Goal: Information Seeking & Learning: Learn about a topic

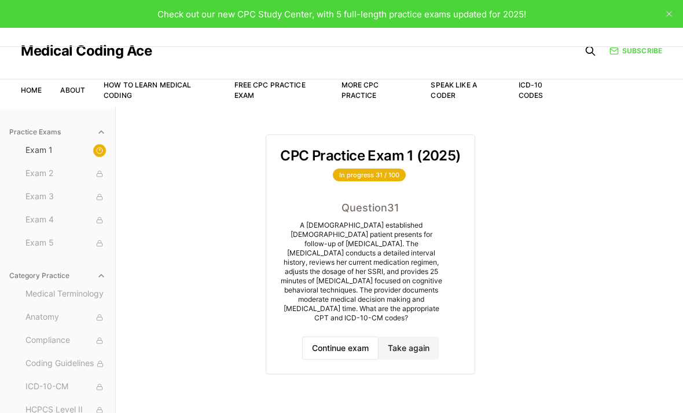
click at [357, 337] on button "Continue exam" at bounding box center [340, 348] width 76 height 23
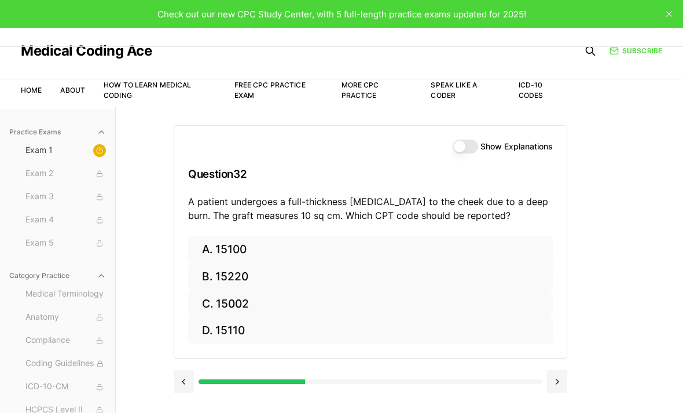
click at [248, 272] on button "B. 15220" at bounding box center [370, 277] width 365 height 27
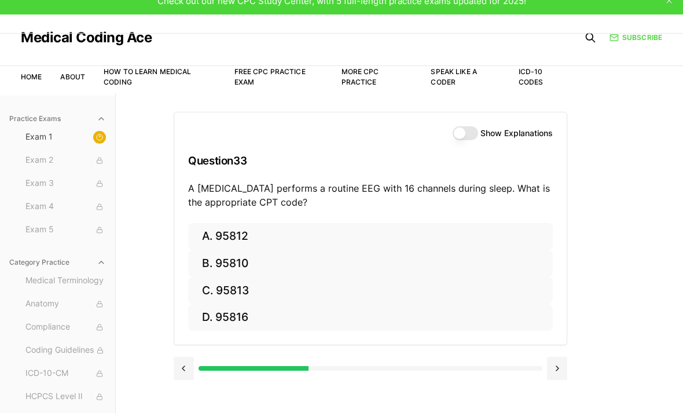
scroll to position [16, 0]
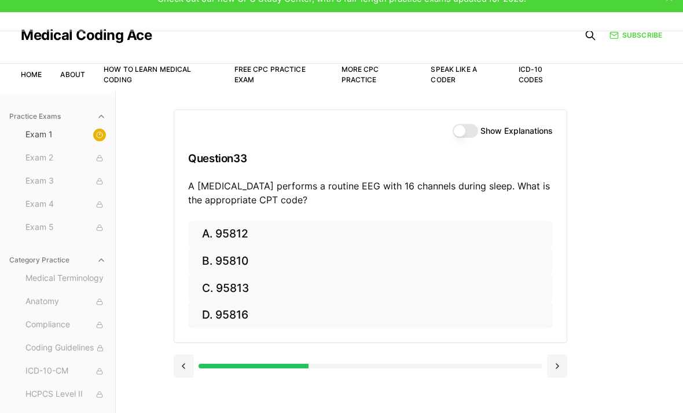
click at [188, 360] on button at bounding box center [184, 365] width 20 height 23
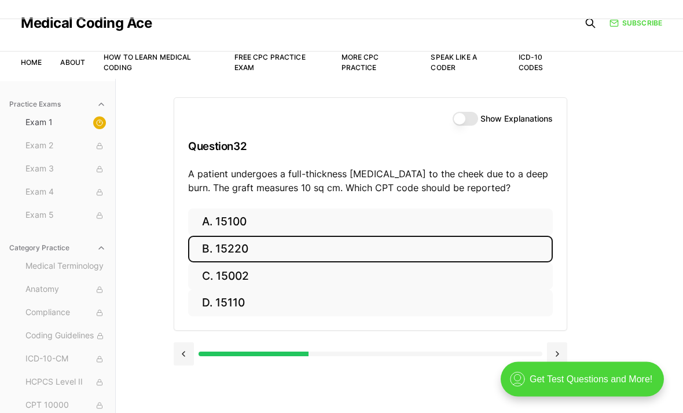
scroll to position [70, 0]
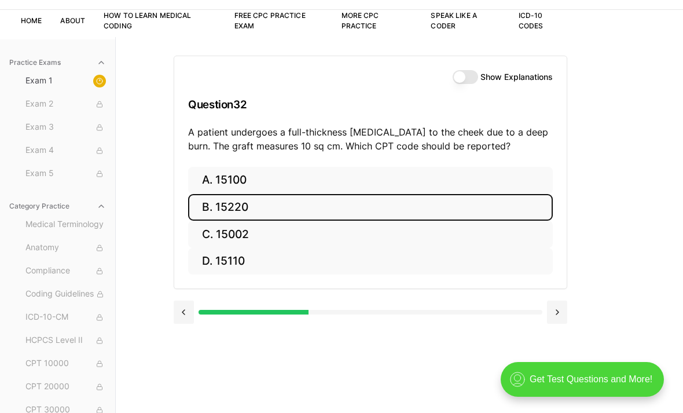
click at [472, 83] on button "Show Explanations" at bounding box center [465, 77] width 25 height 14
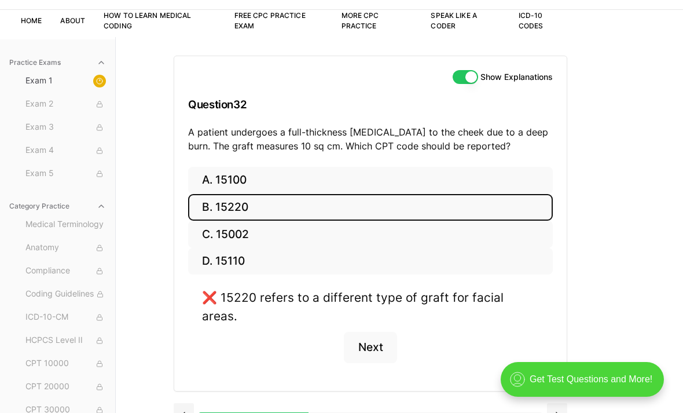
click at [293, 261] on button "D. 15110" at bounding box center [370, 261] width 365 height 27
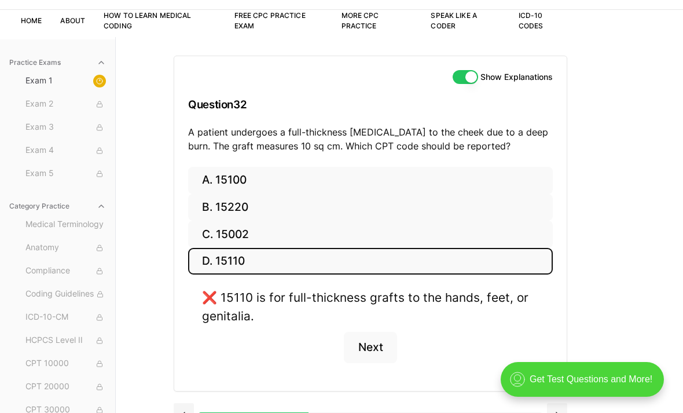
click at [302, 239] on button "C. 15002" at bounding box center [370, 234] width 365 height 27
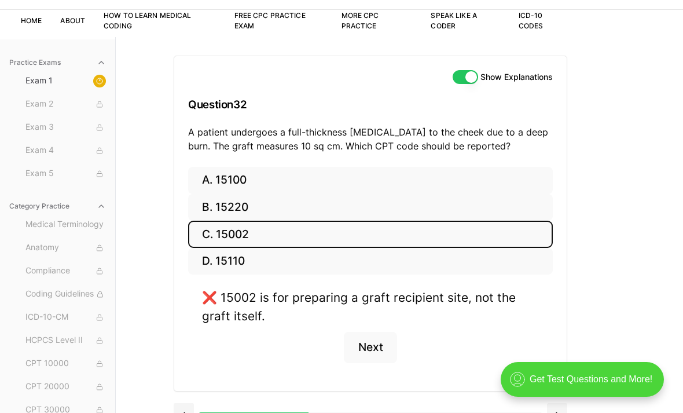
click at [319, 177] on button "A. 15100" at bounding box center [370, 180] width 365 height 27
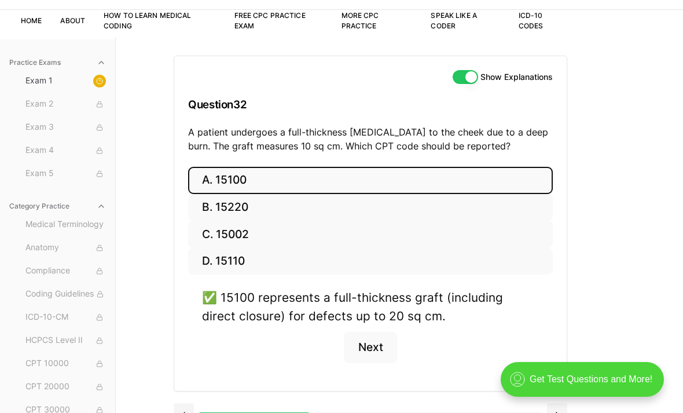
scroll to position [0, 0]
click at [463, 73] on button "Show Explanations" at bounding box center [465, 77] width 25 height 14
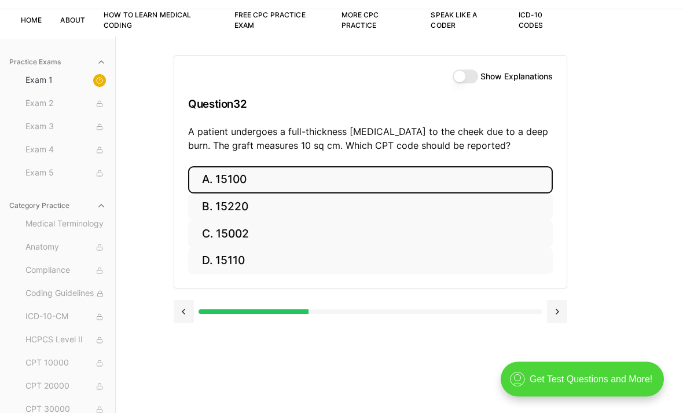
scroll to position [70, 0]
click at [460, 73] on button "Show Explanations" at bounding box center [465, 77] width 25 height 14
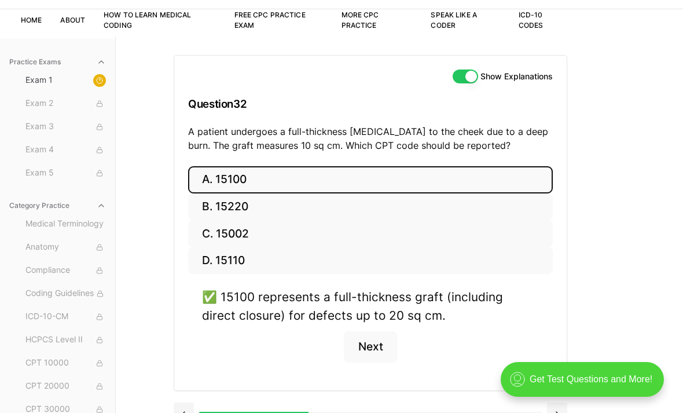
click at [379, 348] on button "Next" at bounding box center [370, 346] width 53 height 31
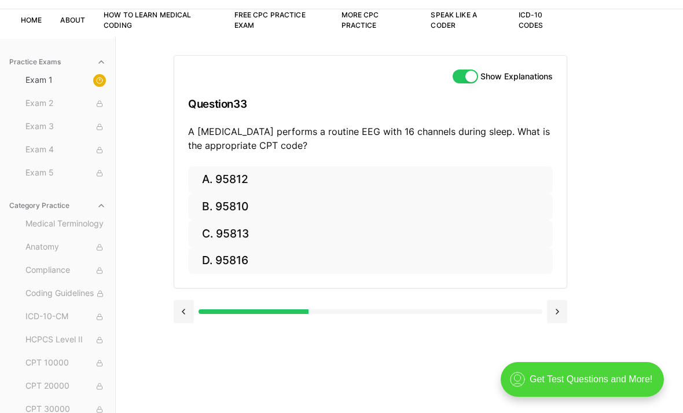
click at [316, 242] on button "C. 95813" at bounding box center [370, 233] width 365 height 27
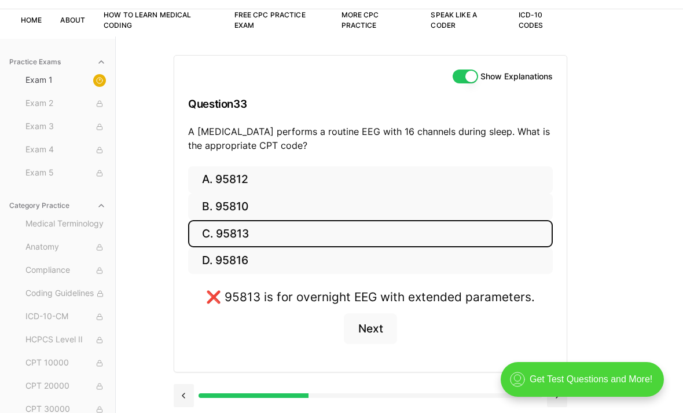
click at [338, 176] on button "A. 95812" at bounding box center [370, 179] width 365 height 27
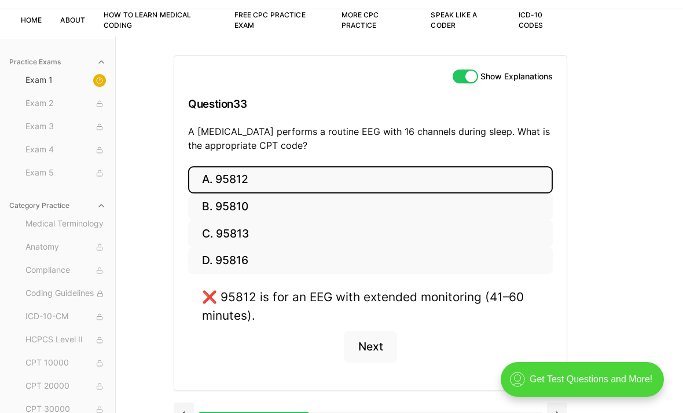
click at [297, 226] on button "C. 95813" at bounding box center [370, 233] width 365 height 27
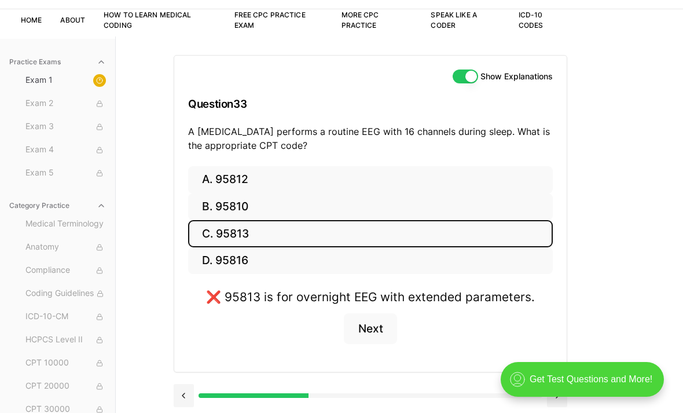
click at [371, 204] on button "B. 95810" at bounding box center [370, 206] width 365 height 27
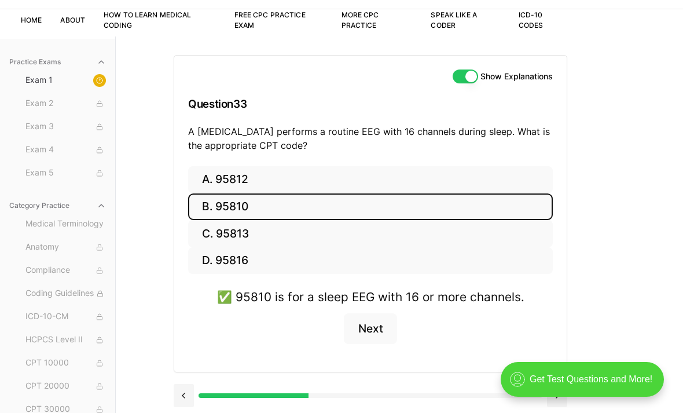
scroll to position [107, 0]
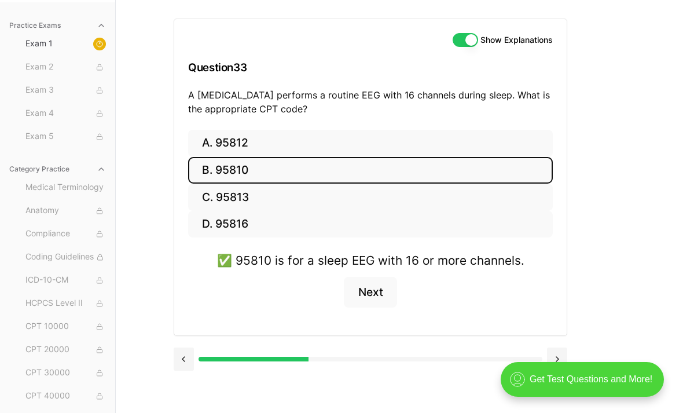
click at [189, 356] on button at bounding box center [184, 359] width 20 height 23
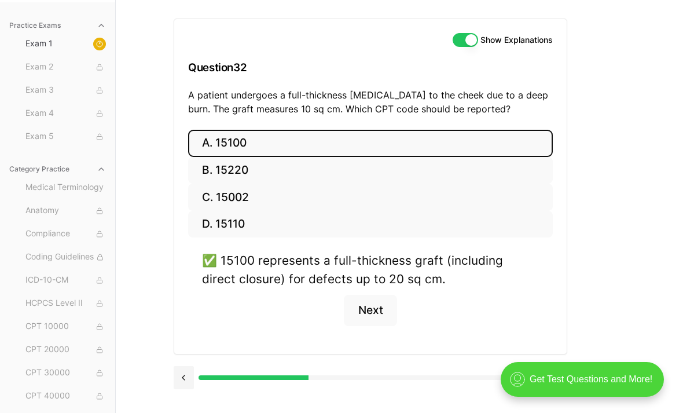
click at [189, 372] on button at bounding box center [184, 377] width 20 height 23
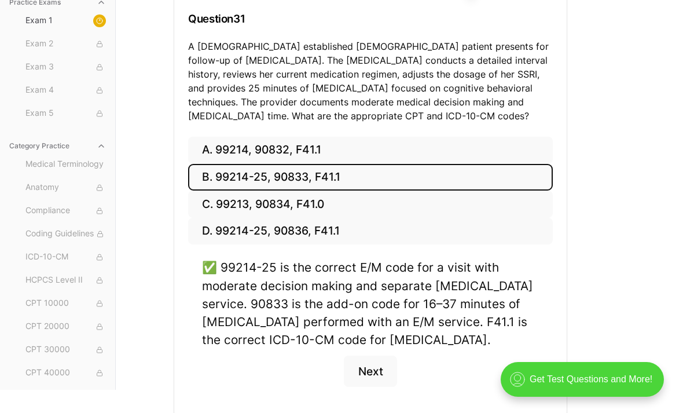
scroll to position [162, 0]
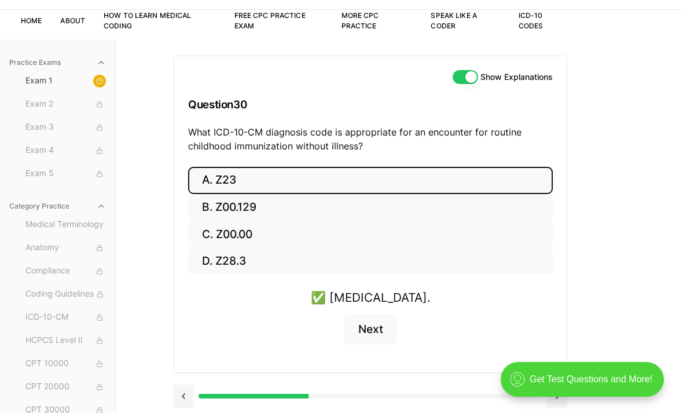
click at [185, 398] on button at bounding box center [184, 396] width 20 height 23
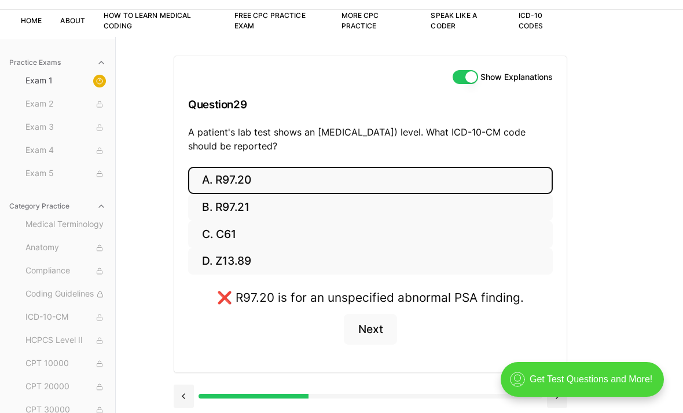
click at [189, 394] on button at bounding box center [184, 396] width 20 height 23
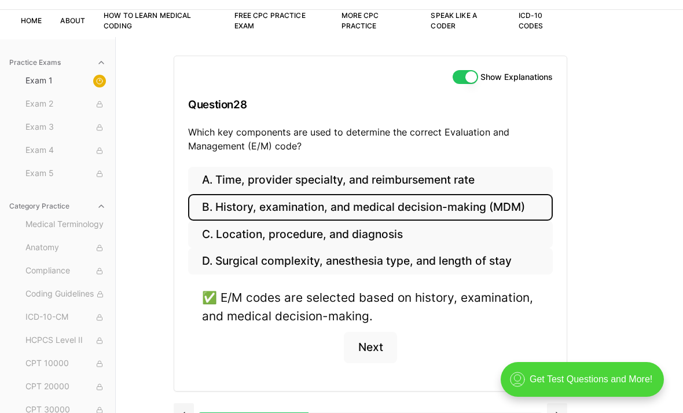
click at [177, 412] on button at bounding box center [184, 414] width 20 height 23
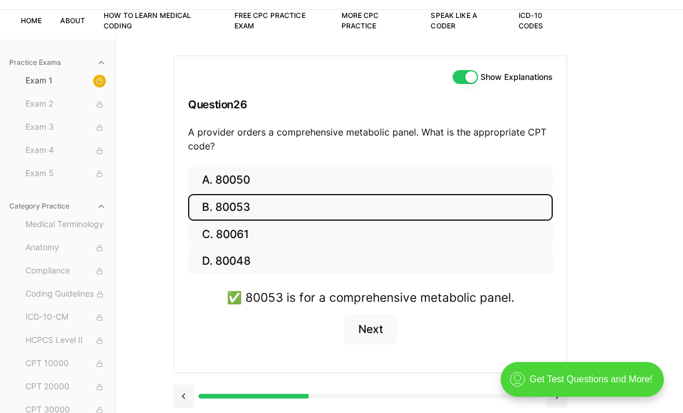
click at [188, 396] on button at bounding box center [184, 396] width 20 height 23
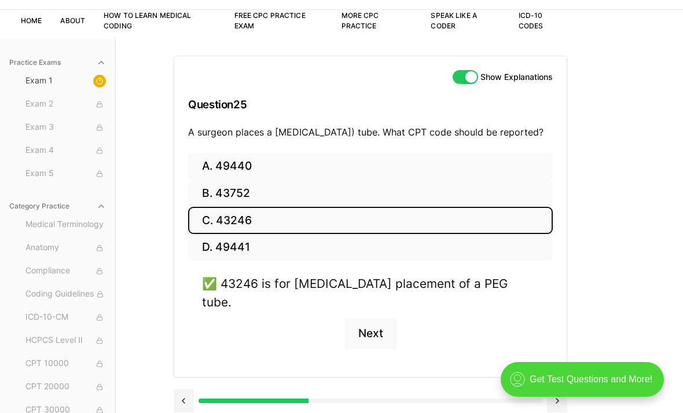
click at [190, 394] on button at bounding box center [184, 400] width 20 height 23
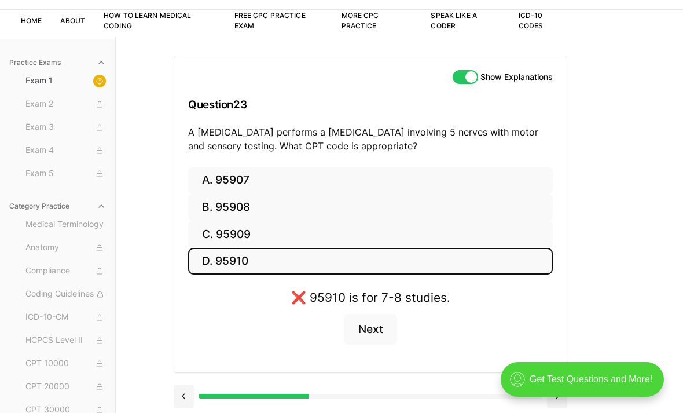
click at [185, 397] on button at bounding box center [184, 396] width 20 height 23
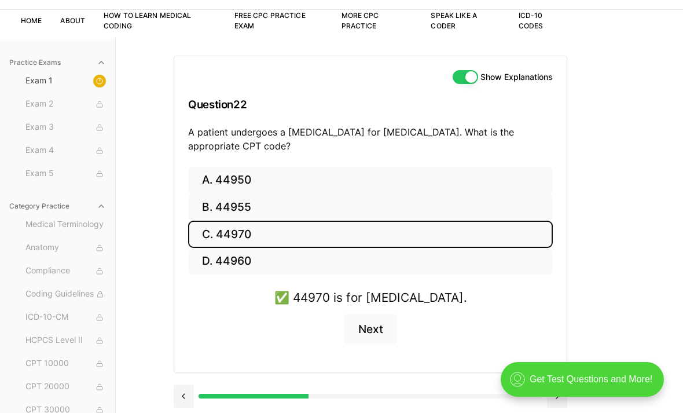
click at [187, 392] on button at bounding box center [184, 396] width 20 height 23
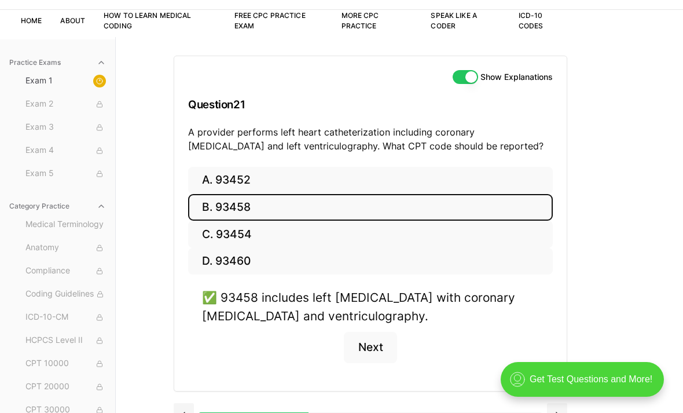
click at [190, 398] on div at bounding box center [371, 414] width 394 height 44
click at [185, 404] on button at bounding box center [184, 414] width 20 height 23
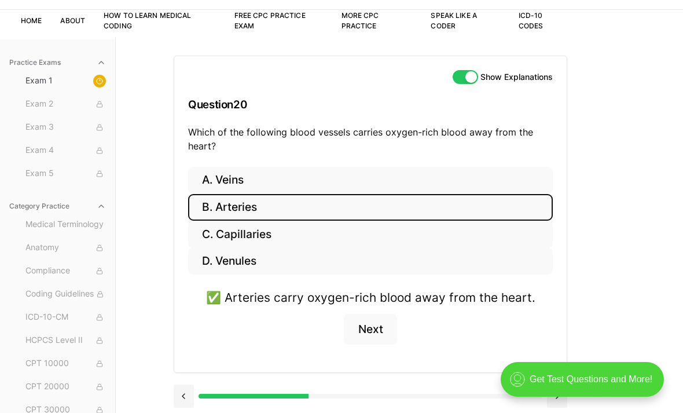
click at [185, 391] on button at bounding box center [184, 396] width 20 height 23
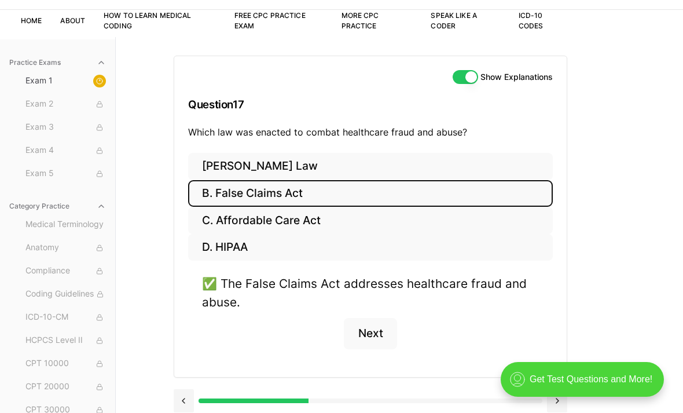
click at [189, 403] on button at bounding box center [184, 400] width 20 height 23
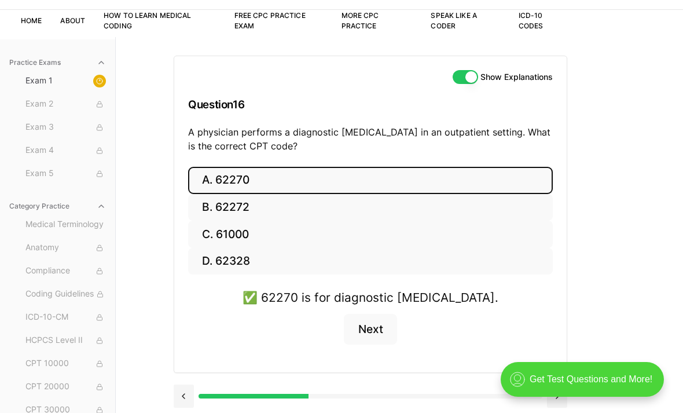
click at [188, 399] on button at bounding box center [184, 396] width 20 height 23
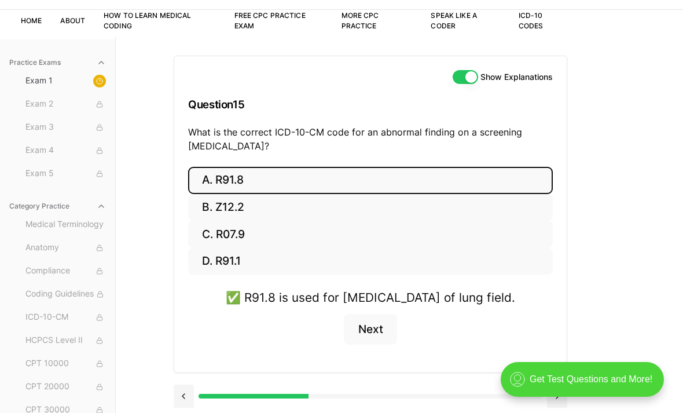
click at [185, 408] on button at bounding box center [184, 396] width 20 height 23
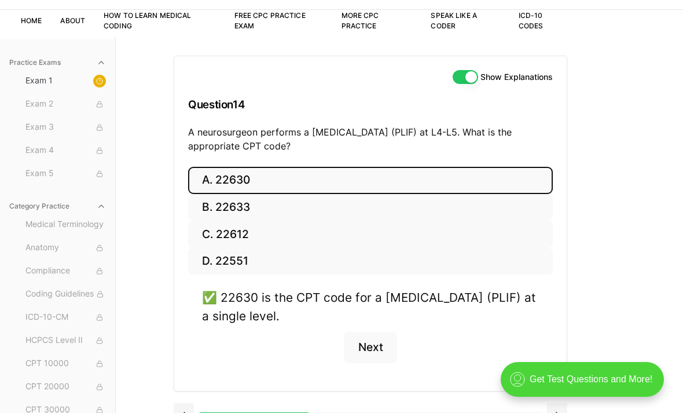
click at [187, 412] on button at bounding box center [184, 414] width 20 height 23
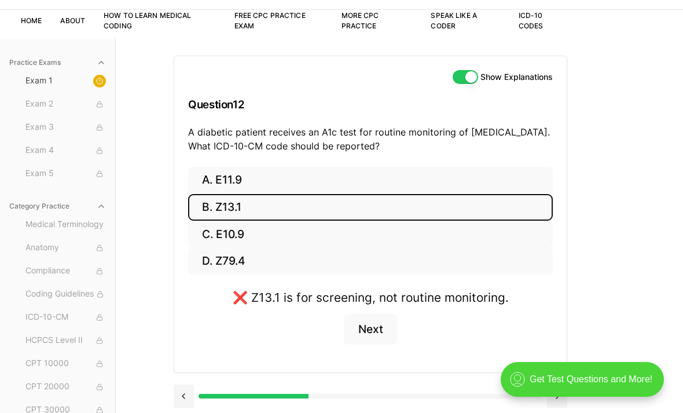
click at [187, 399] on button at bounding box center [184, 396] width 20 height 23
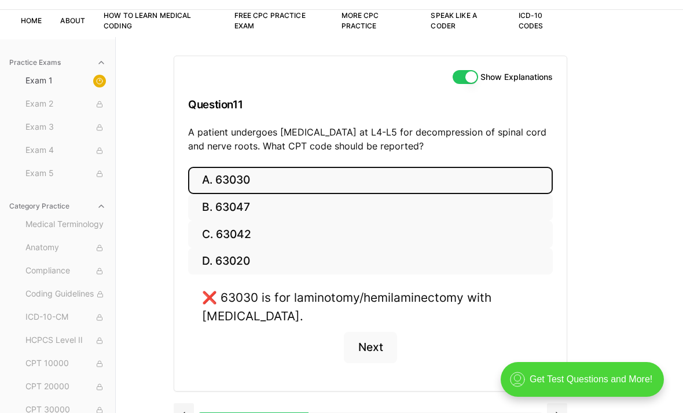
click at [185, 412] on button at bounding box center [184, 414] width 20 height 23
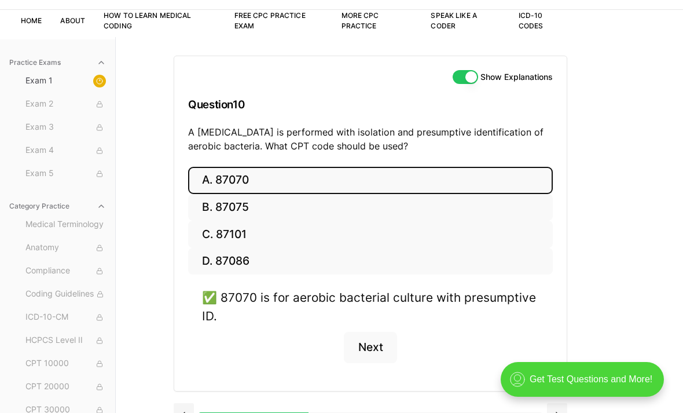
click at [185, 412] on button at bounding box center [184, 414] width 20 height 23
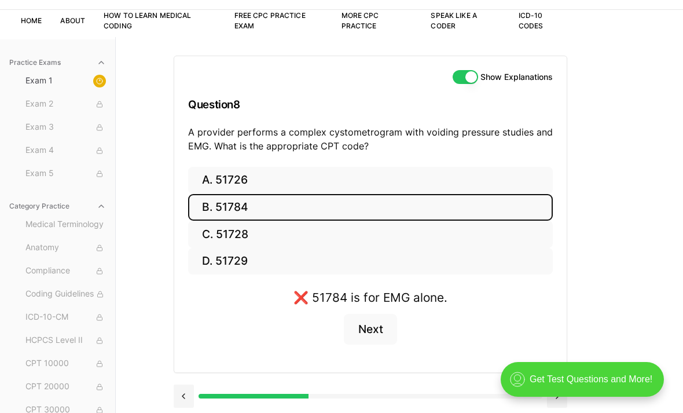
click at [185, 401] on button at bounding box center [184, 396] width 20 height 23
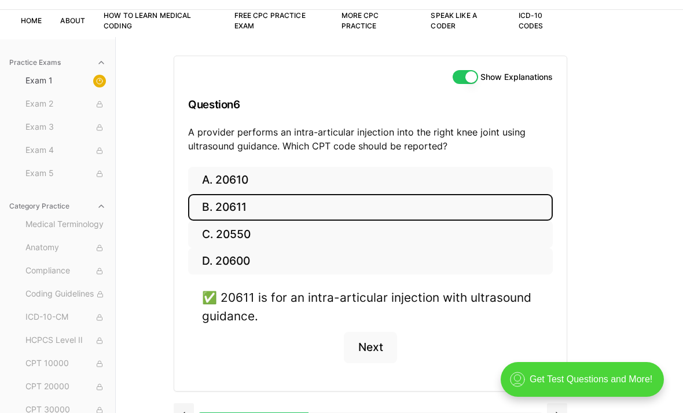
click at [185, 411] on button at bounding box center [184, 414] width 20 height 23
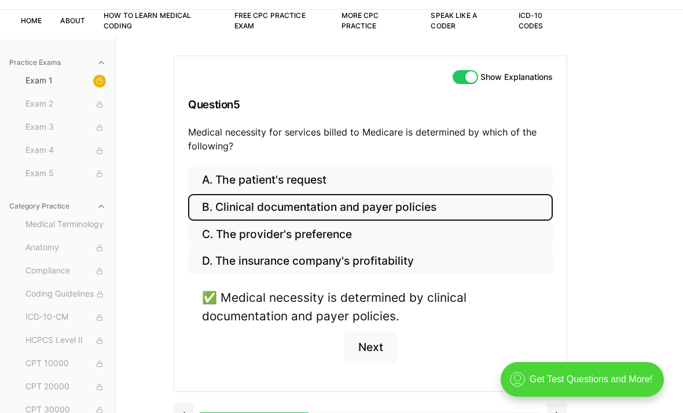
click at [188, 412] on button at bounding box center [184, 414] width 20 height 23
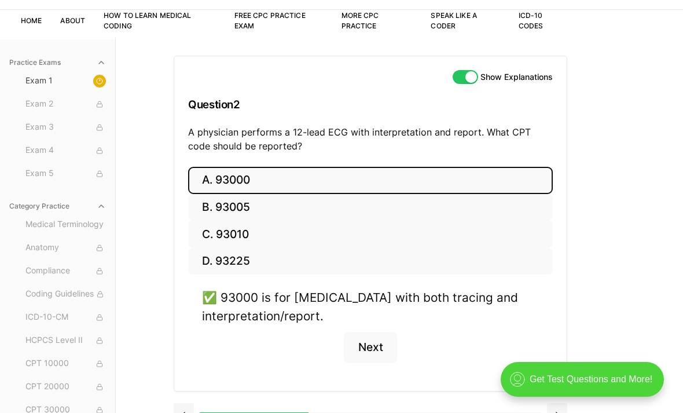
click at [185, 412] on button at bounding box center [184, 414] width 20 height 23
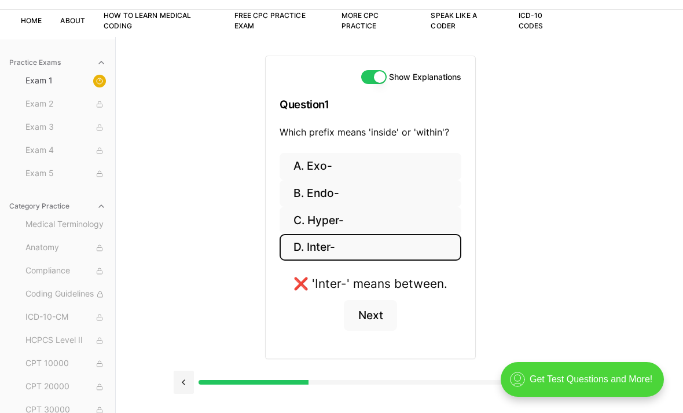
click at [364, 185] on button "B. Endo-" at bounding box center [371, 193] width 182 height 27
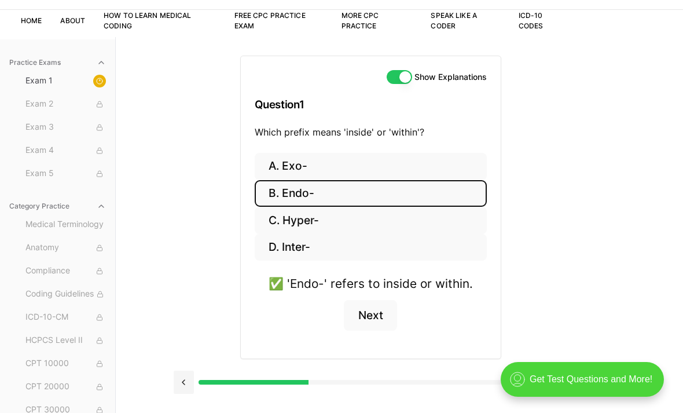
click at [332, 248] on button "D. Inter-" at bounding box center [371, 247] width 232 height 27
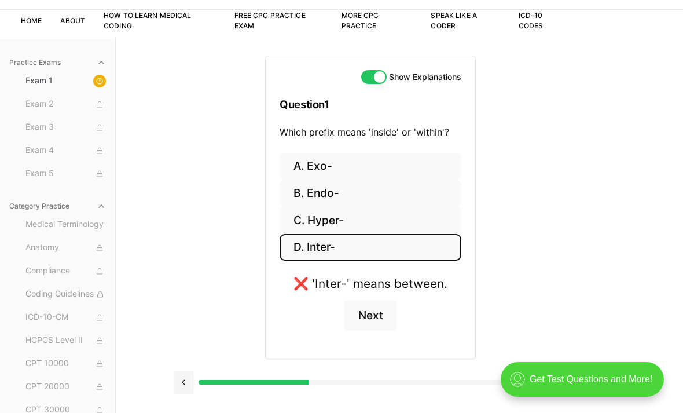
click at [559, 373] on button at bounding box center [557, 382] width 20 height 23
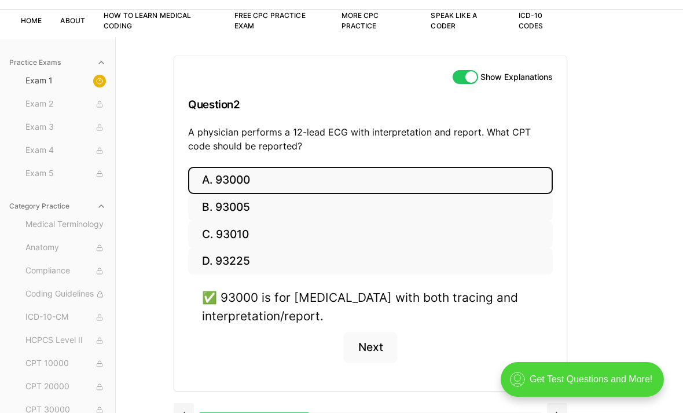
click at [545, 357] on div "✅ 93000 is for [MEDICAL_DATA] with both tracing and interpretation/report. Next" at bounding box center [370, 332] width 365 height 88
click at [554, 378] on div "A. 93000 B. 93005 C. 93010 D. 93225 ✅ 93000 is for [MEDICAL_DATA] with both tra…" at bounding box center [370, 279] width 393 height 224
click at [372, 349] on button "Next" at bounding box center [370, 347] width 53 height 31
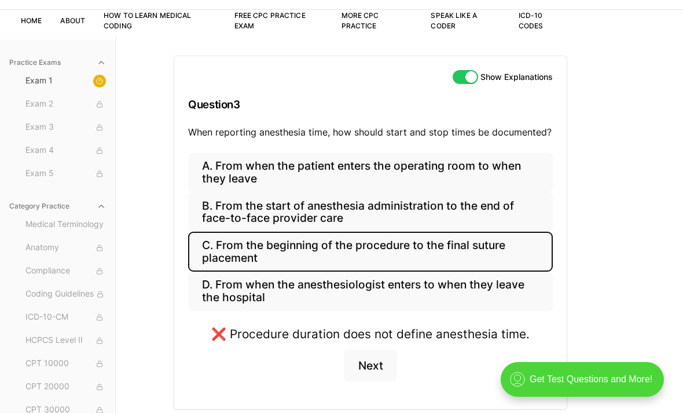
click at [365, 367] on button "Next" at bounding box center [370, 365] width 53 height 31
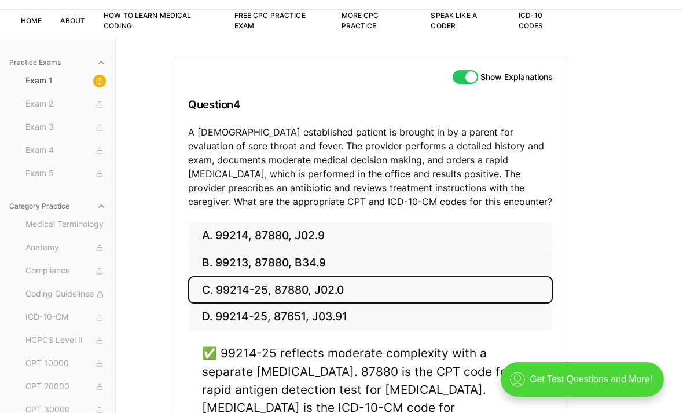
click at [364, 369] on div "✅ 99214-25 reflects moderate complexity with a separate [MEDICAL_DATA]. 87880 i…" at bounding box center [370, 389] width 337 height 90
click at [368, 368] on div "✅ 99214-25 reflects moderate complexity with a separate [MEDICAL_DATA]. 87880 i…" at bounding box center [370, 389] width 337 height 90
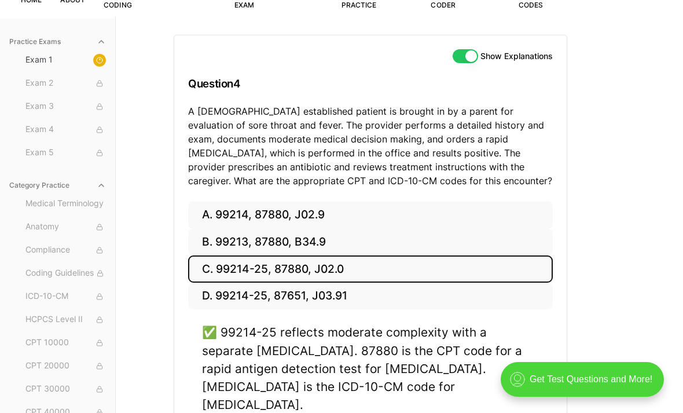
scroll to position [144, 0]
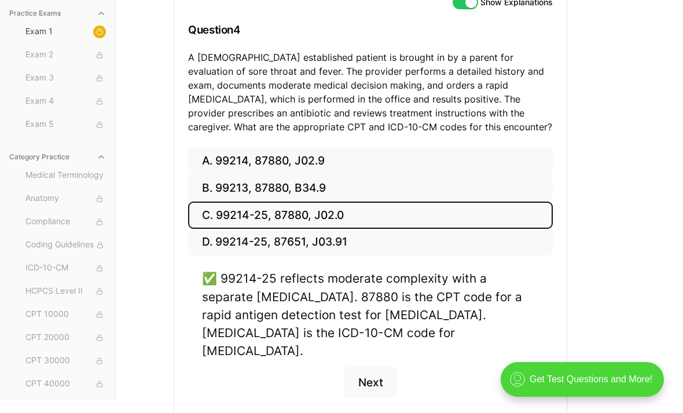
click at [367, 370] on button "Next" at bounding box center [370, 382] width 53 height 31
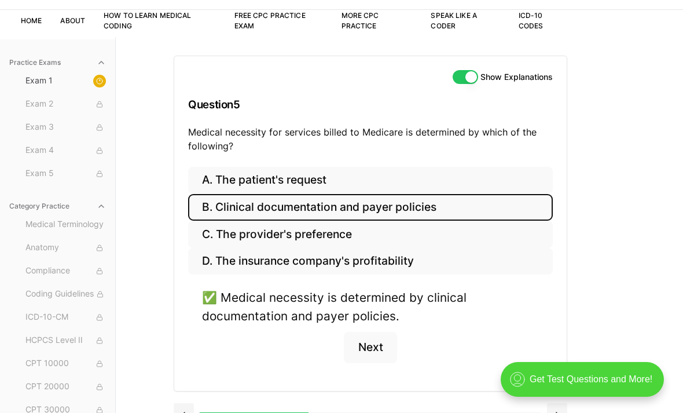
click at [374, 350] on button "Next" at bounding box center [370, 347] width 53 height 31
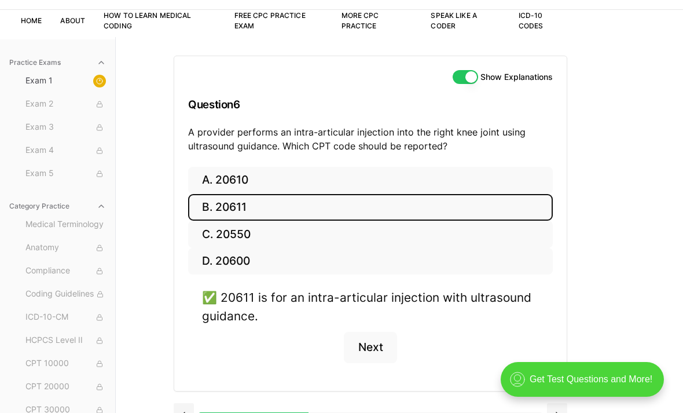
click at [372, 349] on button "Next" at bounding box center [370, 347] width 53 height 31
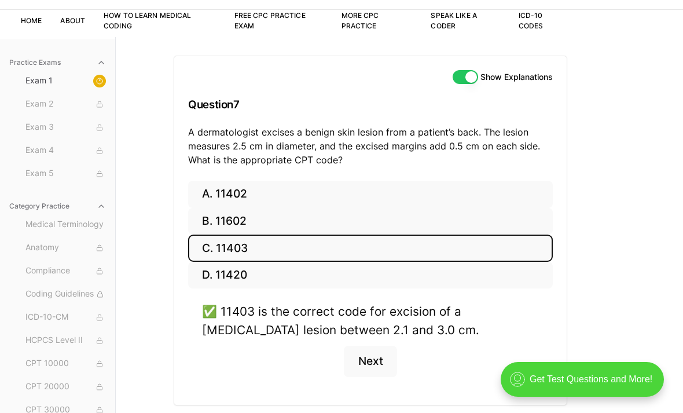
scroll to position [107, 0]
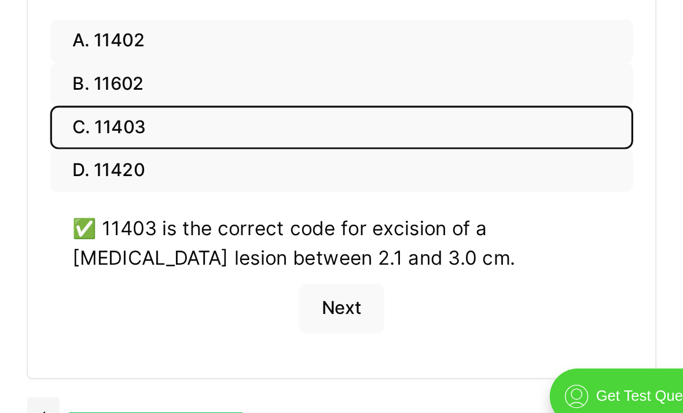
click at [344, 309] on button "Next" at bounding box center [370, 324] width 53 height 31
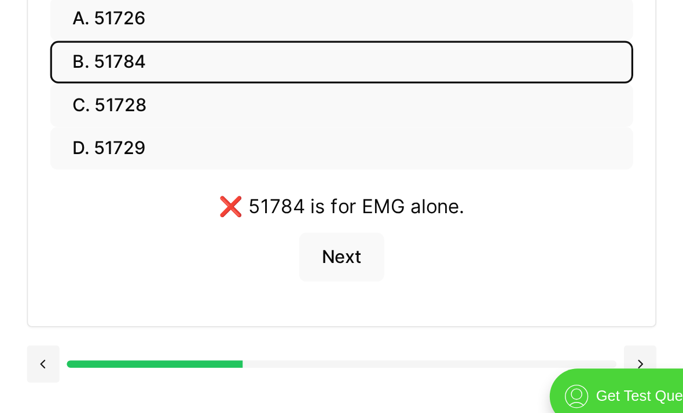
click at [547, 348] on button at bounding box center [557, 359] width 20 height 23
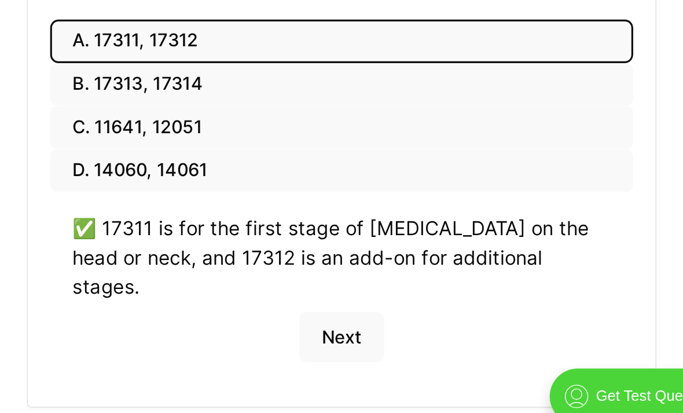
click at [344, 327] on button "Next" at bounding box center [370, 342] width 53 height 31
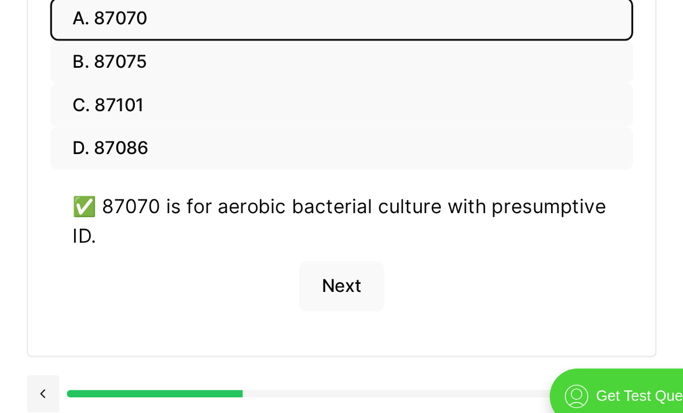
click at [344, 295] on button "Next" at bounding box center [370, 310] width 53 height 31
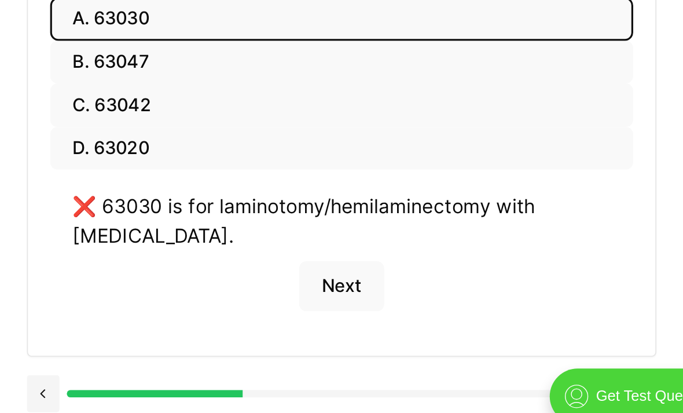
click at [344, 295] on button "Next" at bounding box center [370, 310] width 53 height 31
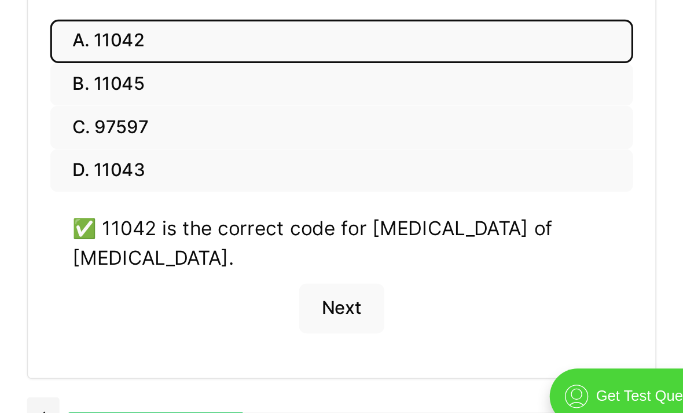
click at [344, 309] on button "Next" at bounding box center [370, 324] width 53 height 31
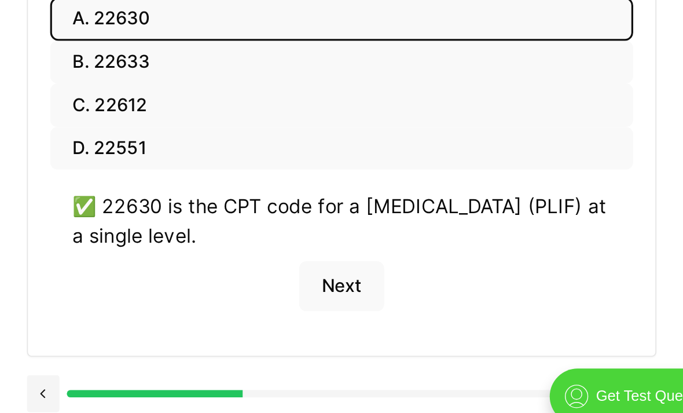
click at [344, 295] on button "Next" at bounding box center [370, 310] width 53 height 31
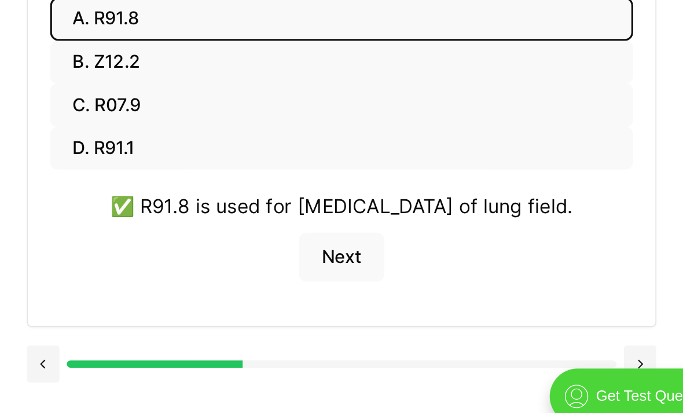
click at [344, 277] on button "Next" at bounding box center [370, 292] width 53 height 31
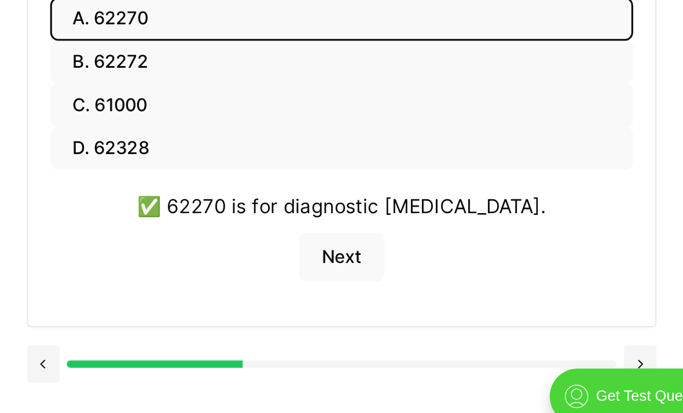
click at [215, 251] on div "✅ 62270 is for diagnostic [MEDICAL_DATA]. Next" at bounding box center [370, 286] width 365 height 70
click at [226, 251] on div "✅ 62270 is for diagnostic [MEDICAL_DATA]. Next" at bounding box center [370, 286] width 365 height 70
click at [344, 277] on button "Next" at bounding box center [370, 292] width 53 height 31
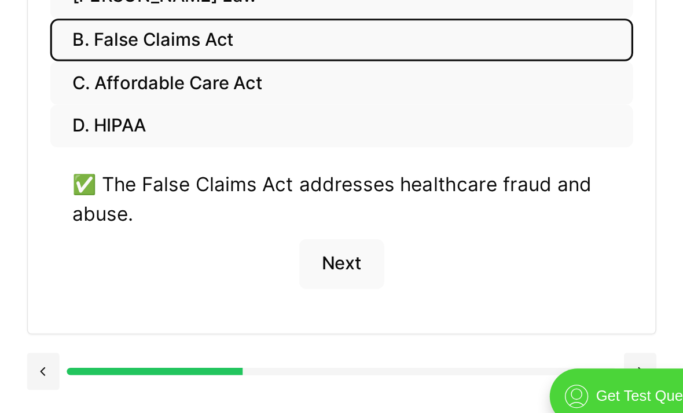
click at [344, 281] on button "Next" at bounding box center [370, 296] width 53 height 31
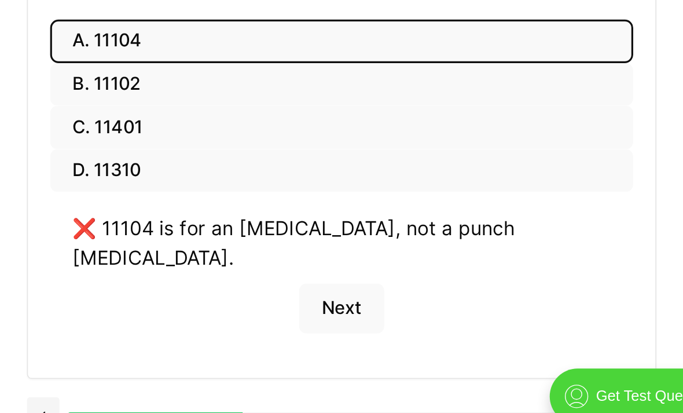
click at [344, 309] on button "Next" at bounding box center [370, 324] width 53 height 31
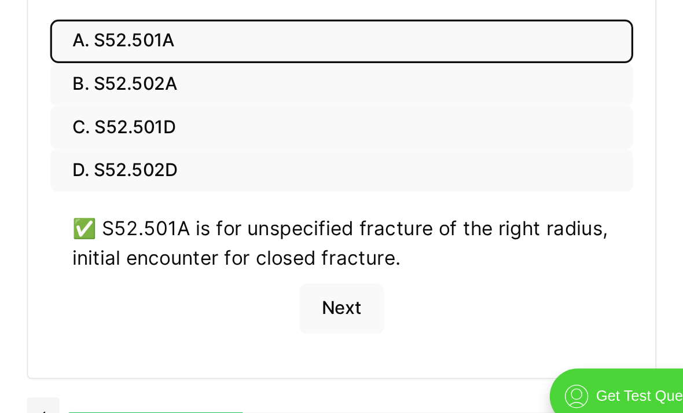
click at [344, 309] on button "Next" at bounding box center [370, 324] width 53 height 31
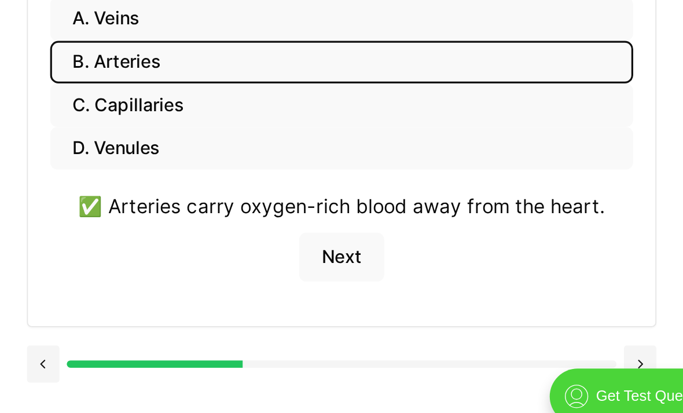
click at [344, 277] on button "Next" at bounding box center [370, 292] width 53 height 31
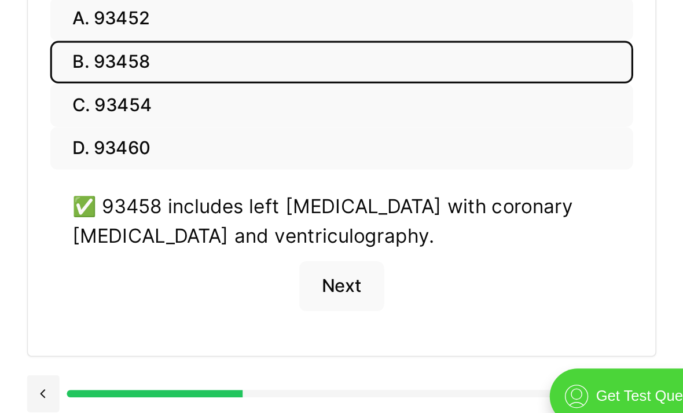
click at [344, 295] on button "Next" at bounding box center [370, 310] width 53 height 31
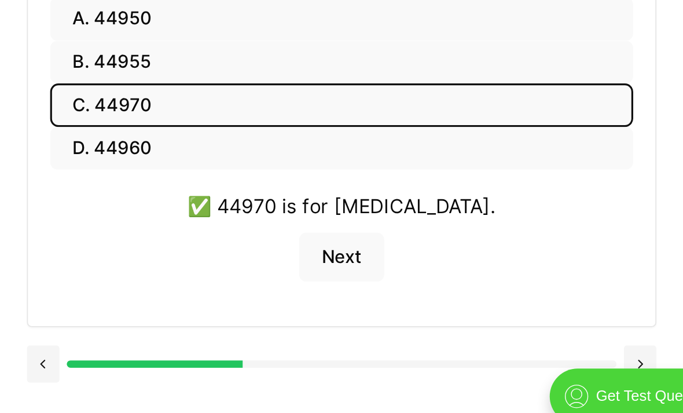
click at [344, 277] on button "Next" at bounding box center [370, 292] width 53 height 31
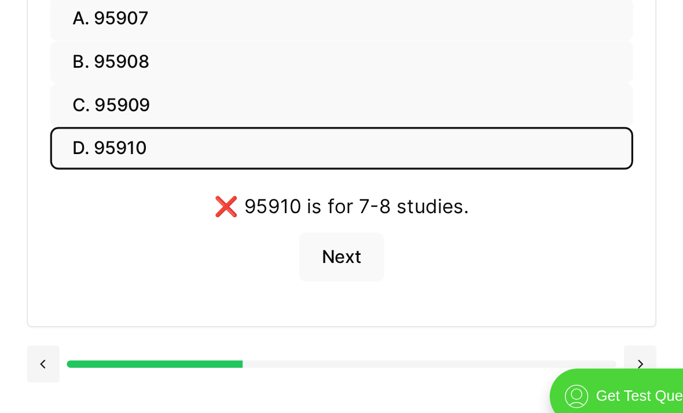
click at [344, 277] on button "Next" at bounding box center [370, 292] width 53 height 31
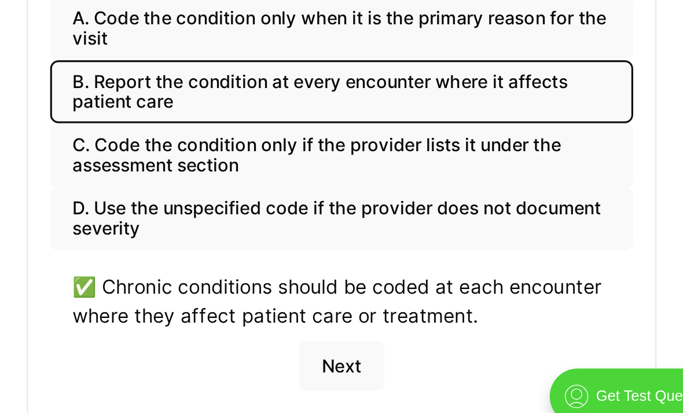
click at [344, 345] on button "Next" at bounding box center [370, 360] width 53 height 31
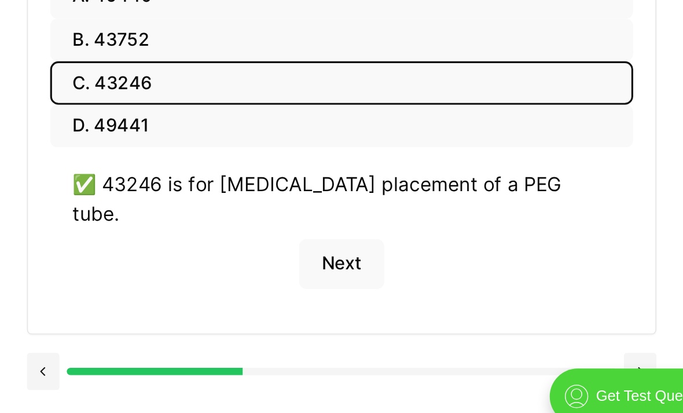
click at [210, 352] on div at bounding box center [371, 363] width 394 height 23
click at [344, 281] on button "Next" at bounding box center [370, 296] width 53 height 31
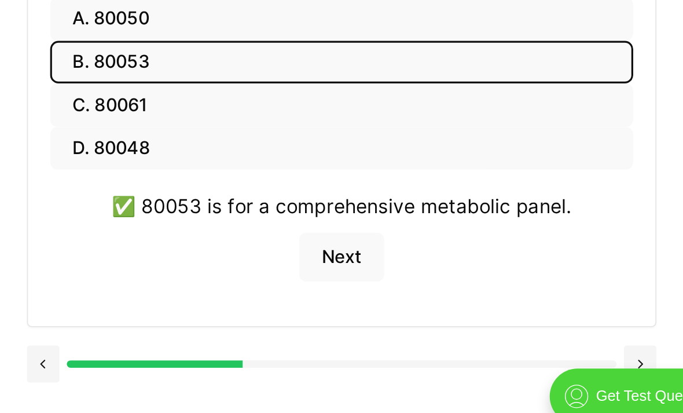
click at [344, 277] on button "Next" at bounding box center [370, 292] width 53 height 31
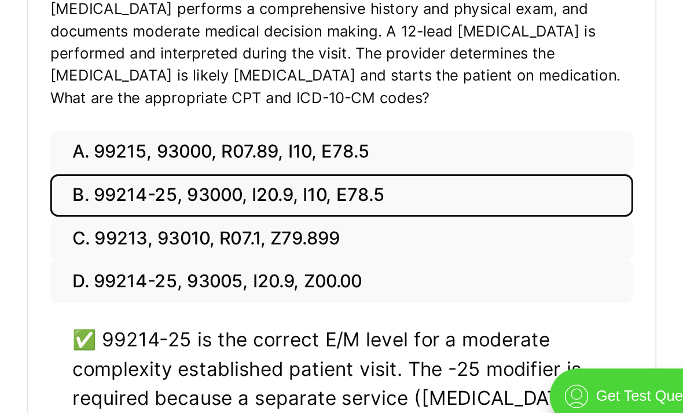
click at [210, 294] on button "D. 99214-25, 93005, I20.9, Z00.00" at bounding box center [370, 307] width 365 height 27
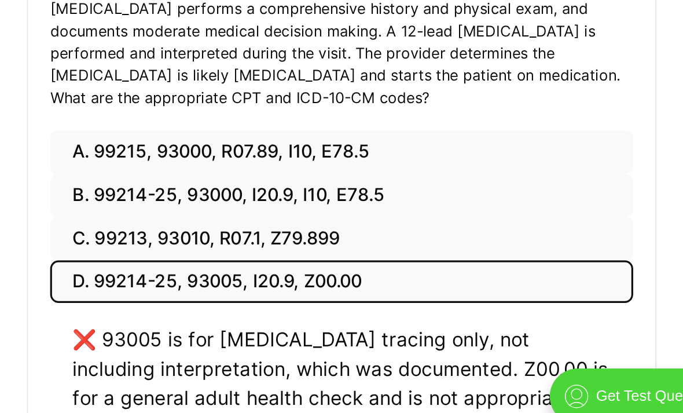
click at [213, 294] on button "D. 99214-25, 93005, I20.9, Z00.00" at bounding box center [370, 307] width 365 height 27
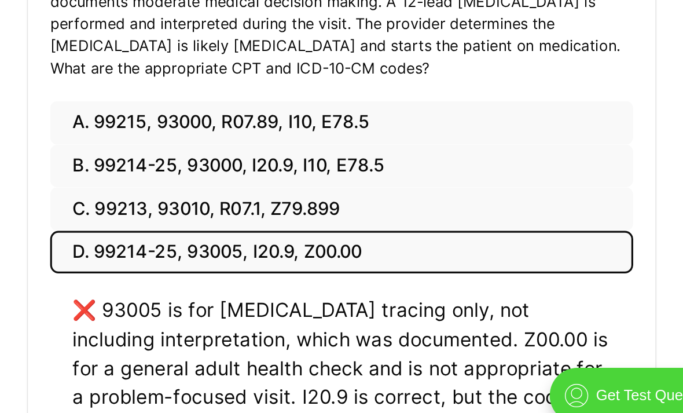
click at [211, 249] on button "C. 99213, 93010, R07.1, Z79.899" at bounding box center [370, 262] width 365 height 27
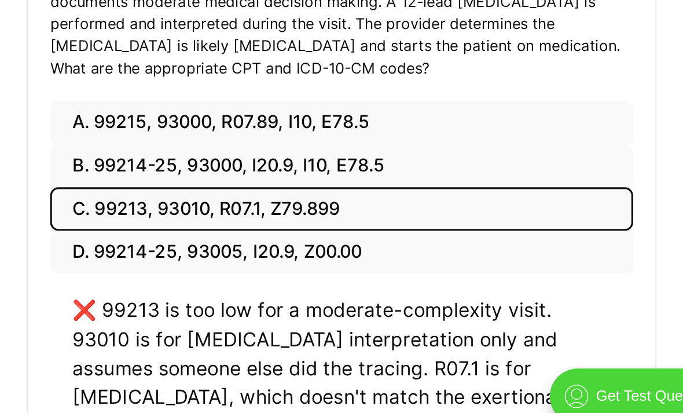
click at [216, 222] on button "B. 99214-25, 93000, I20.9, I10, E78.5" at bounding box center [370, 235] width 365 height 27
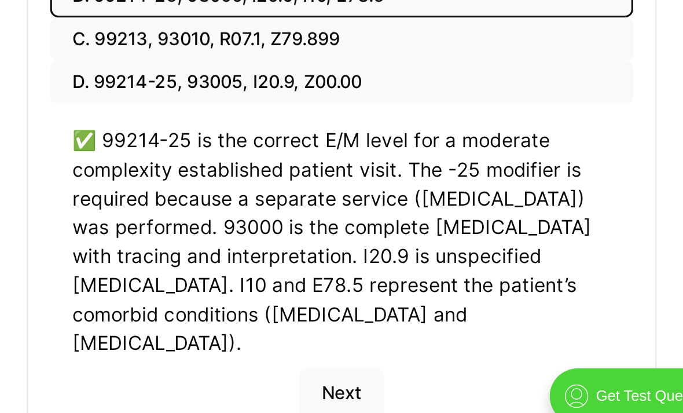
scroll to position [249, 0]
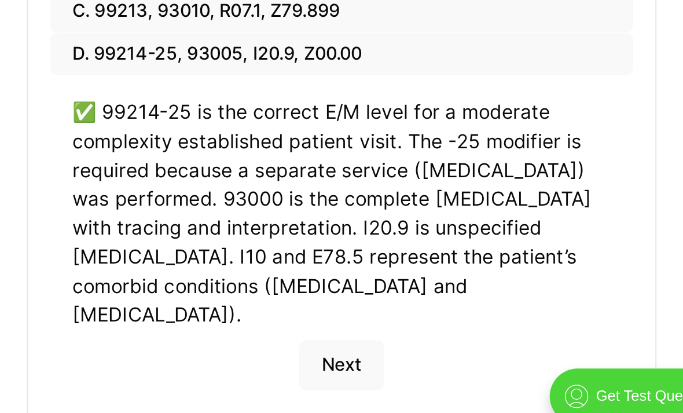
click at [344, 344] on button "Next" at bounding box center [370, 359] width 53 height 31
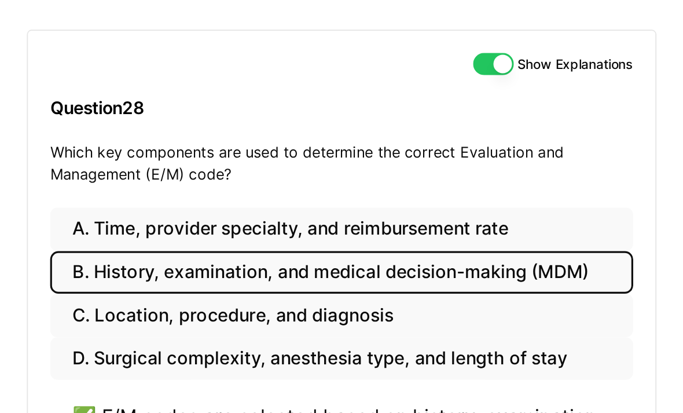
scroll to position [107, 0]
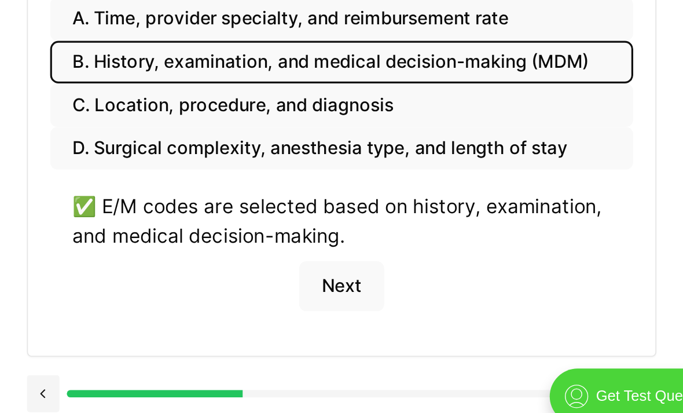
click at [344, 295] on button "Next" at bounding box center [370, 310] width 53 height 31
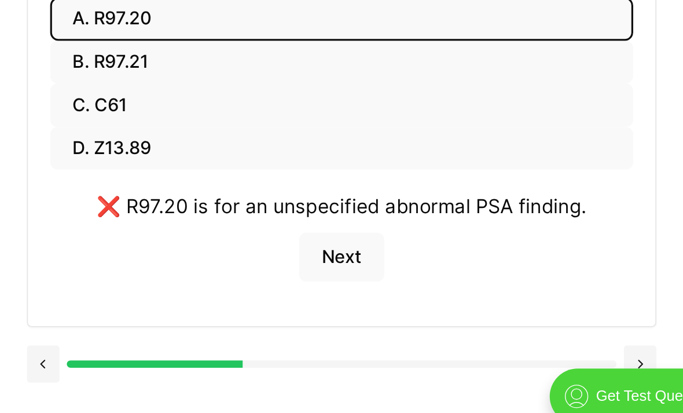
click at [344, 277] on button "Next" at bounding box center [370, 292] width 53 height 31
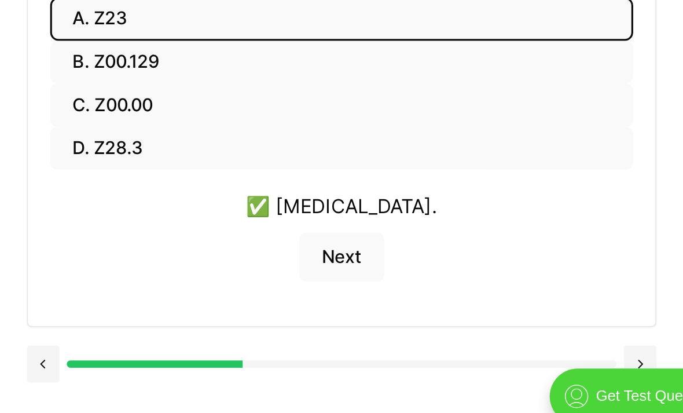
click at [344, 277] on button "Next" at bounding box center [370, 292] width 53 height 31
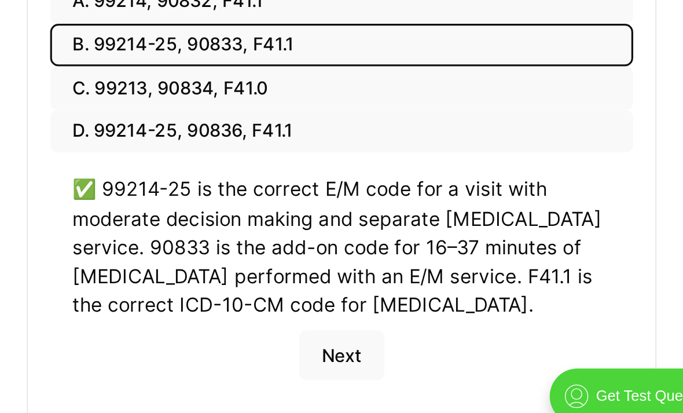
scroll to position [199, 0]
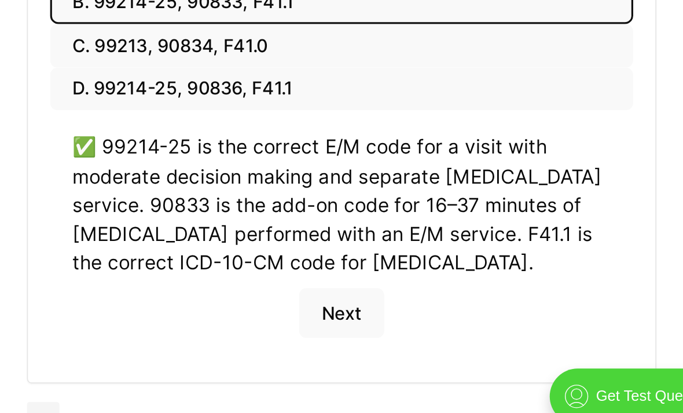
click at [344, 312] on button "Next" at bounding box center [370, 327] width 53 height 31
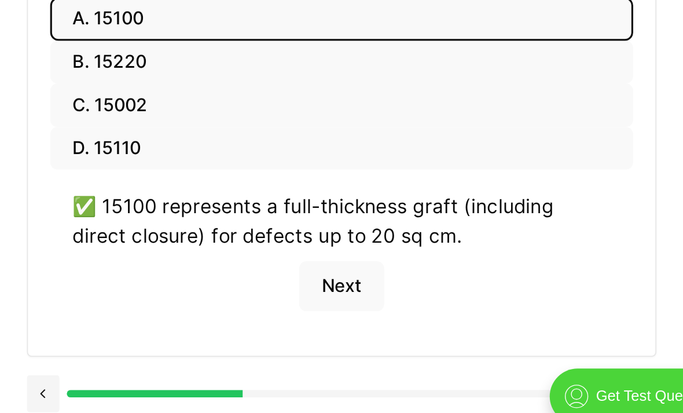
click at [344, 295] on button "Next" at bounding box center [370, 310] width 53 height 31
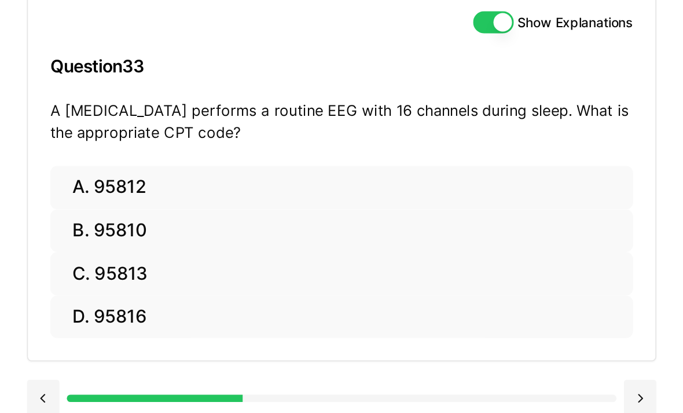
click at [188, 157] on button "B. 95810" at bounding box center [370, 170] width 365 height 27
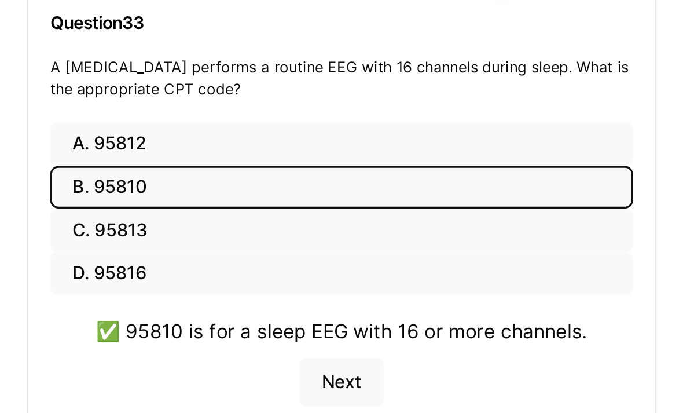
click at [188, 184] on button "C. 95813" at bounding box center [370, 197] width 365 height 27
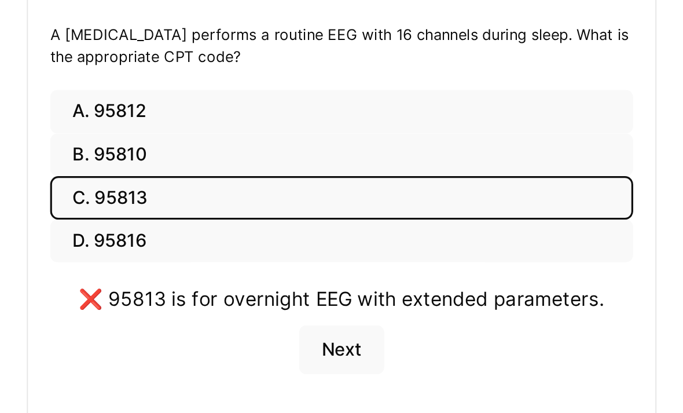
click at [188, 157] on button "B. 95810" at bounding box center [370, 170] width 365 height 27
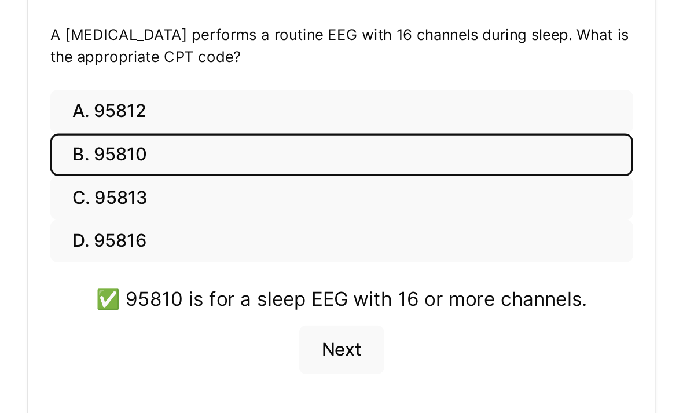
click at [188, 184] on button "C. 95813" at bounding box center [370, 197] width 365 height 27
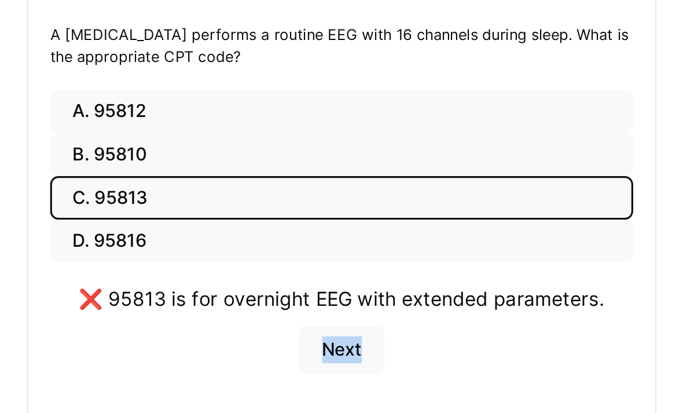
click at [286, 211] on button "D. 95816" at bounding box center [370, 224] width 365 height 27
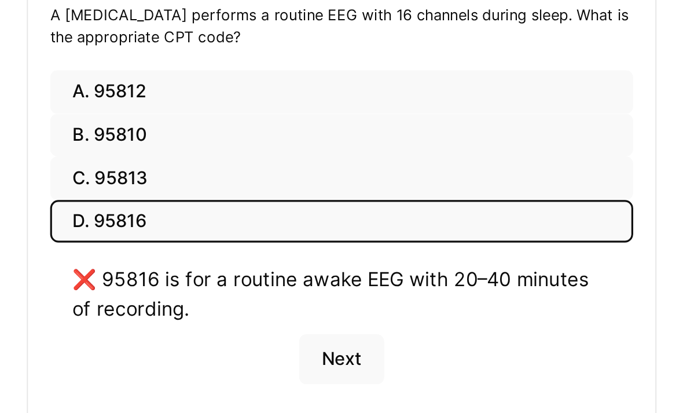
click at [214, 184] on button "C. 95813" at bounding box center [370, 197] width 365 height 27
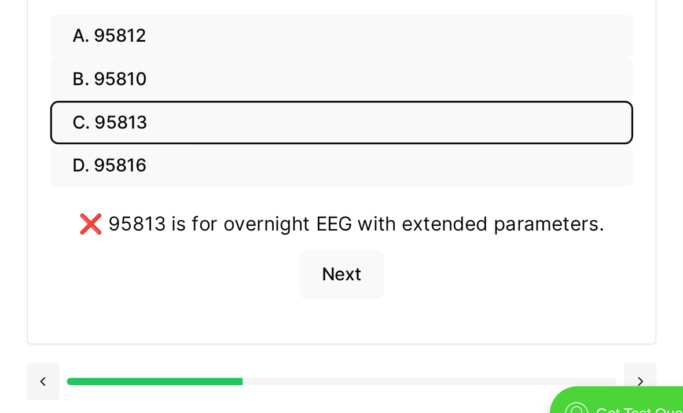
click at [344, 277] on button "Next" at bounding box center [370, 292] width 53 height 31
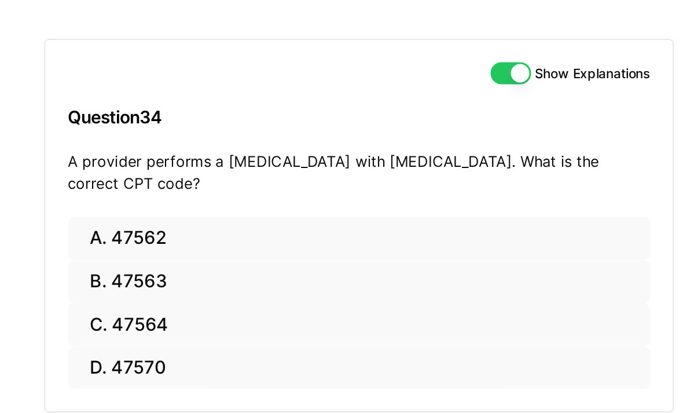
scroll to position [101, 0]
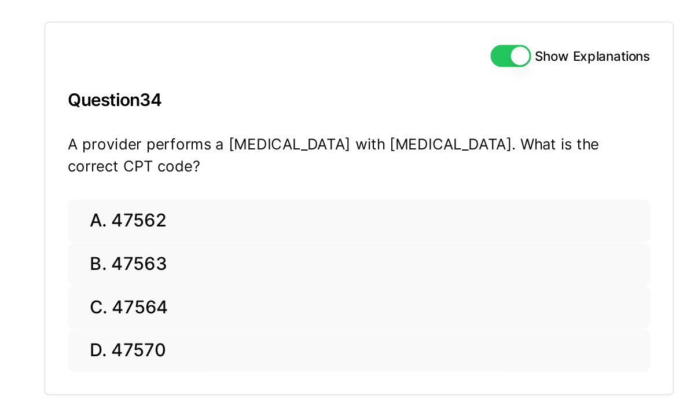
click at [188, 163] on button "B. 47563" at bounding box center [370, 176] width 365 height 27
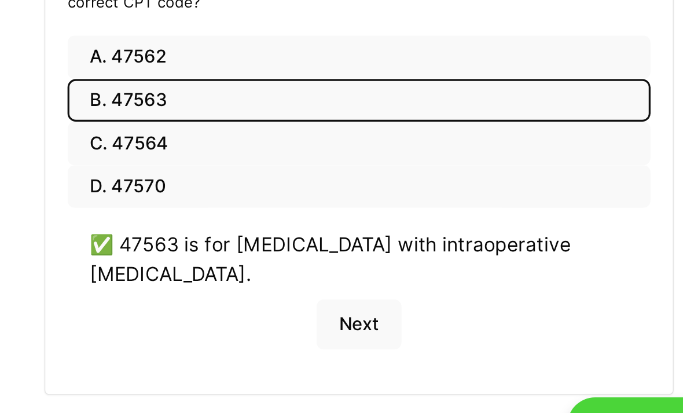
click at [344, 301] on button "Next" at bounding box center [370, 316] width 53 height 31
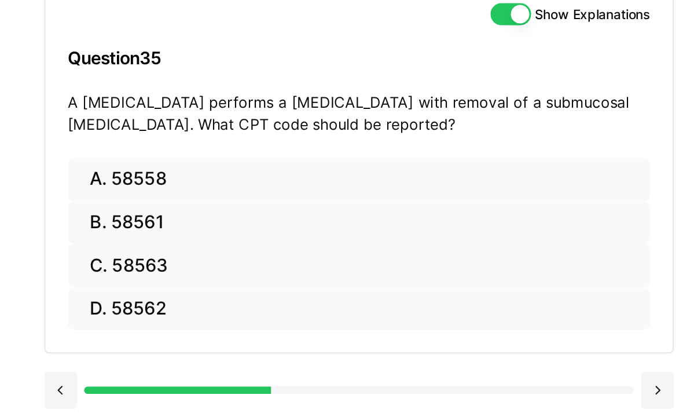
click at [188, 163] on button "B. 58561" at bounding box center [370, 176] width 365 height 27
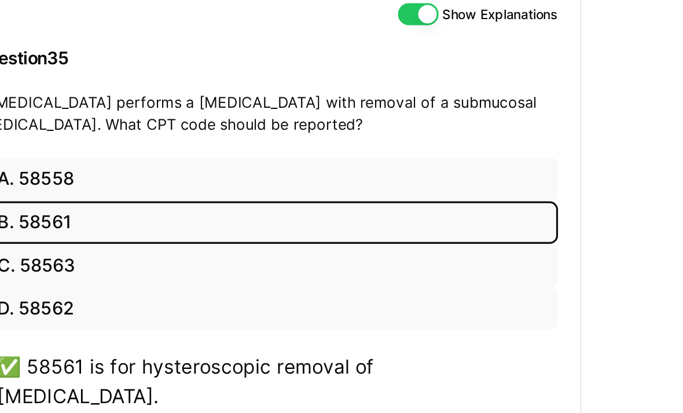
scroll to position [0, 0]
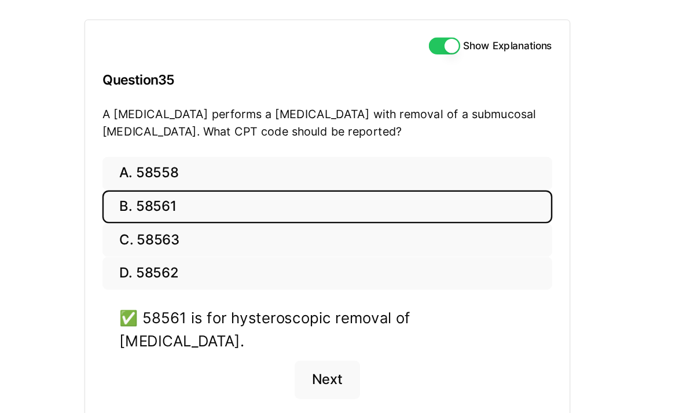
click at [286, 301] on button "Next" at bounding box center [312, 316] width 53 height 31
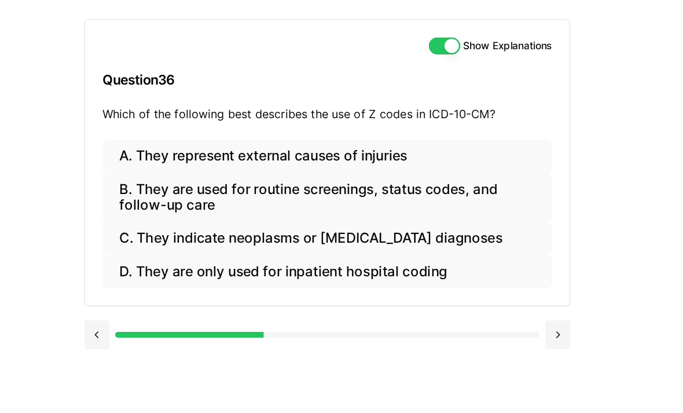
click at [338, 125] on button "A. They represent external causes of injuries" at bounding box center [312, 135] width 365 height 27
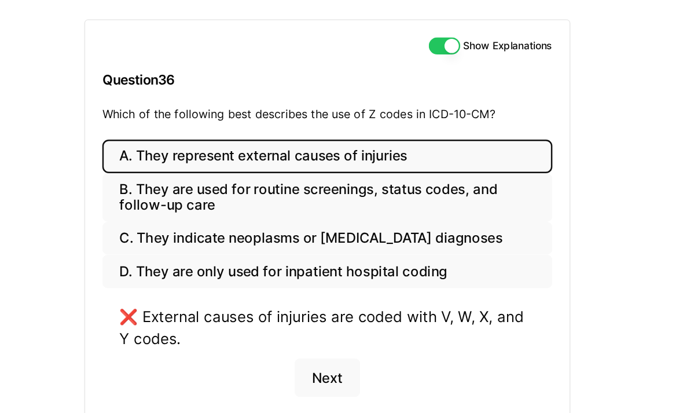
click at [372, 152] on button "B. They are used for routine screenings, status codes, and follow-up care" at bounding box center [312, 168] width 365 height 39
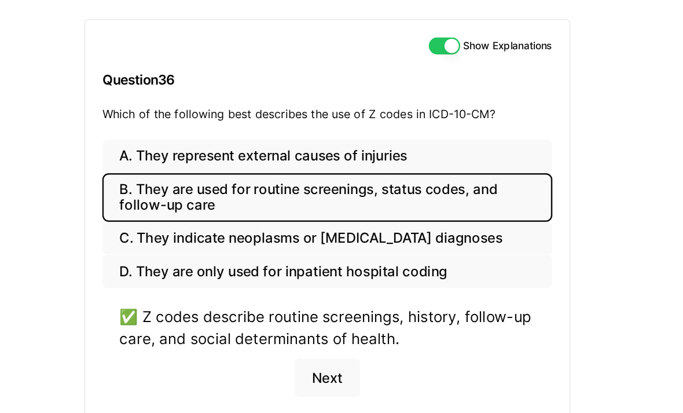
click at [286, 299] on button "Next" at bounding box center [312, 314] width 53 height 31
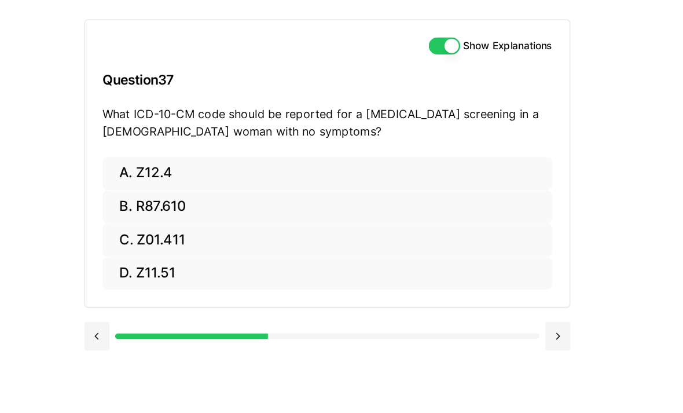
click at [189, 149] on button "A. Z12.4" at bounding box center [312, 149] width 365 height 27
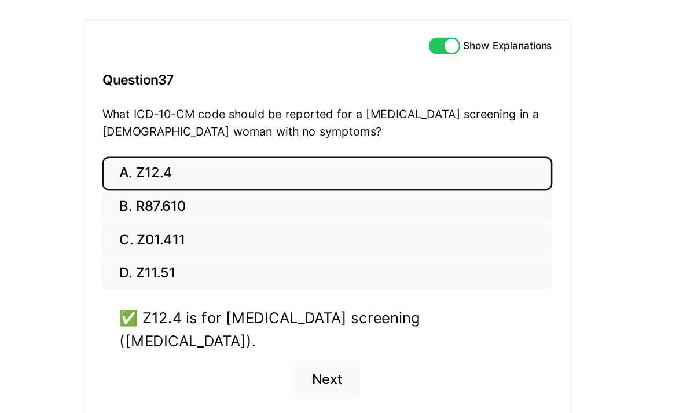
click at [286, 301] on button "Next" at bounding box center [312, 316] width 53 height 31
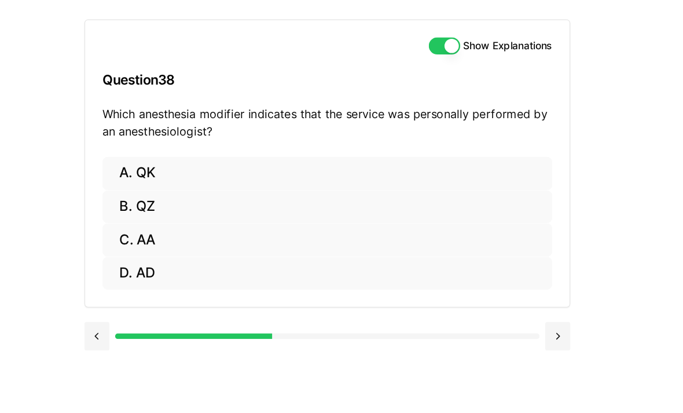
click at [130, 192] on button "C. AA" at bounding box center [312, 202] width 365 height 27
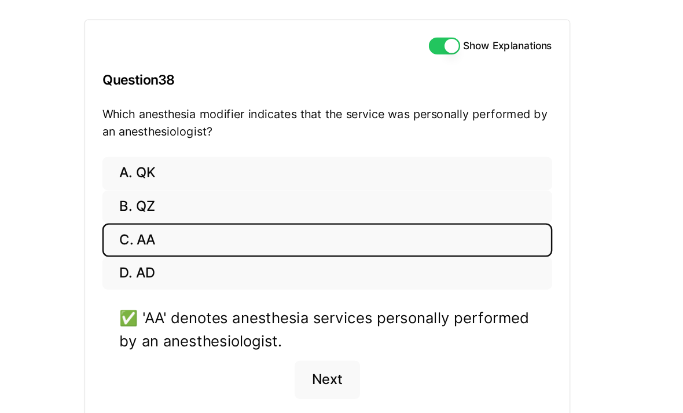
click at [286, 305] on button "Next" at bounding box center [312, 316] width 53 height 31
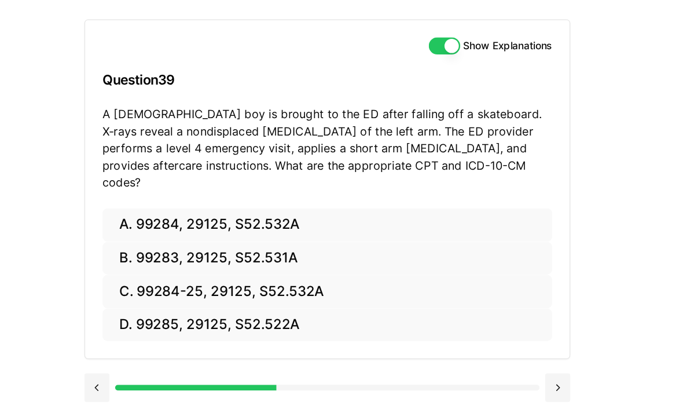
click at [251, 258] on button "D. 99285, 29125, S52.522A" at bounding box center [312, 271] width 365 height 27
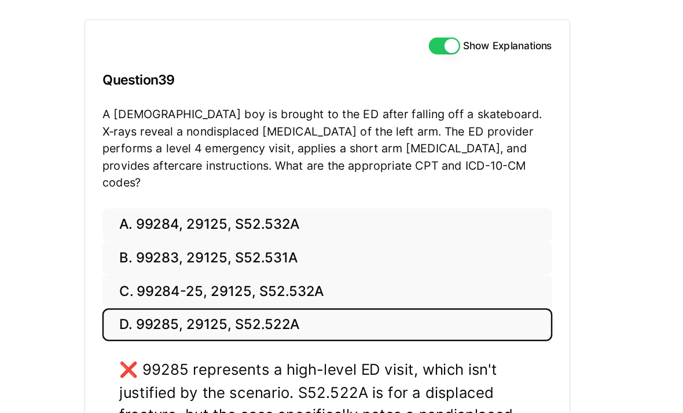
click at [254, 231] on button "C. 99284-25, 29125, S52.532A" at bounding box center [312, 244] width 365 height 27
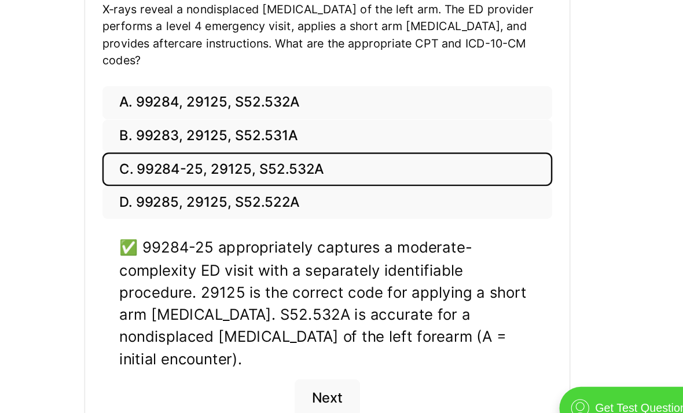
scroll to position [171, 0]
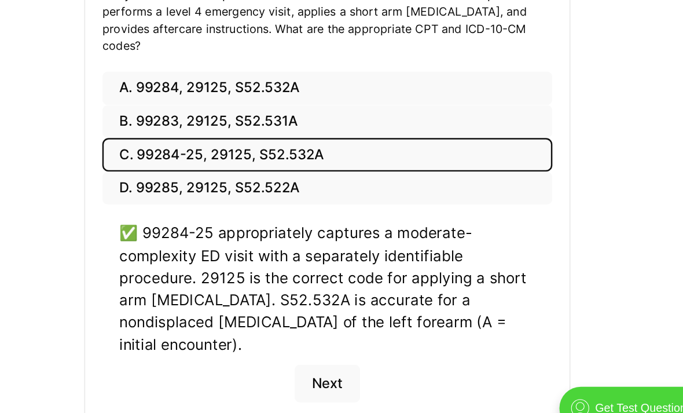
click at [286, 344] on button "Next" at bounding box center [312, 359] width 53 height 31
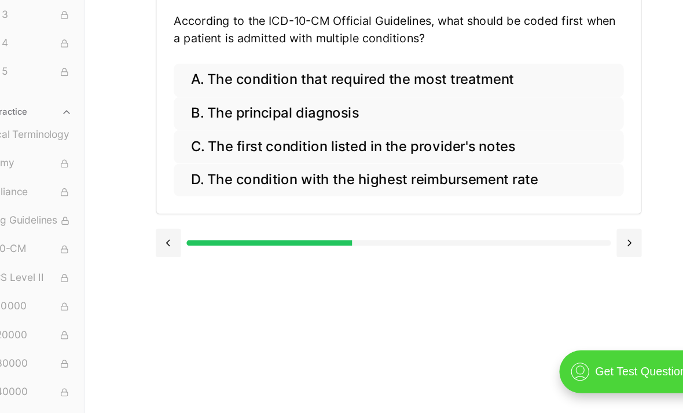
scroll to position [0, 0]
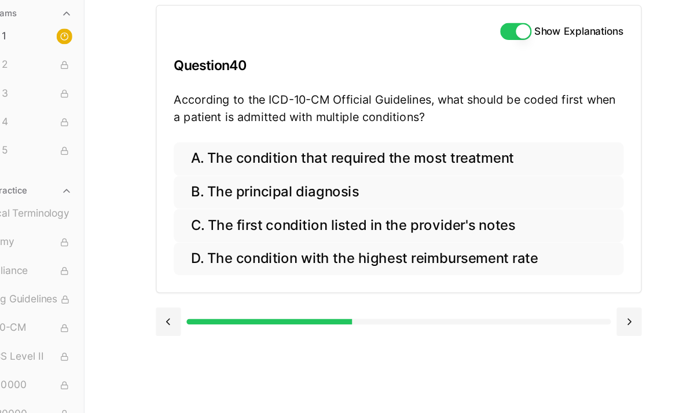
click at [229, 157] on button "B. The principal diagnosis" at bounding box center [370, 170] width 365 height 27
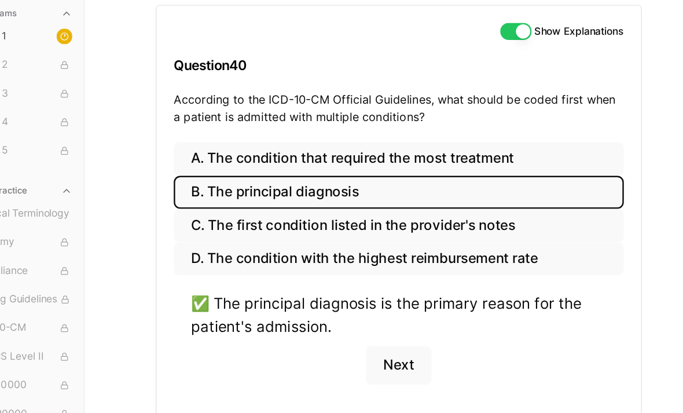
click at [344, 300] on button "Next" at bounding box center [370, 310] width 53 height 31
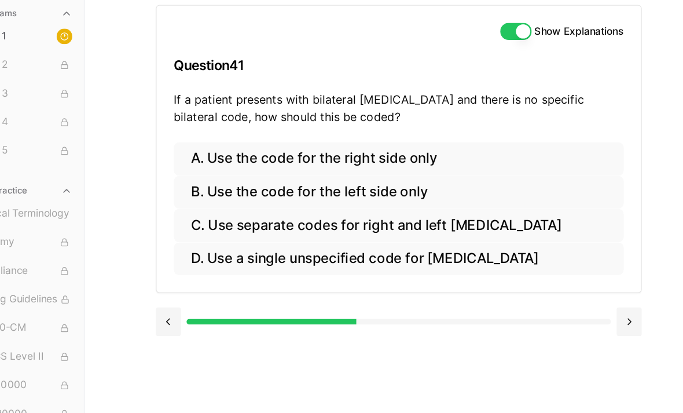
click at [274, 218] on button "D. Use a single unspecified code for [MEDICAL_DATA]" at bounding box center [370, 224] width 365 height 27
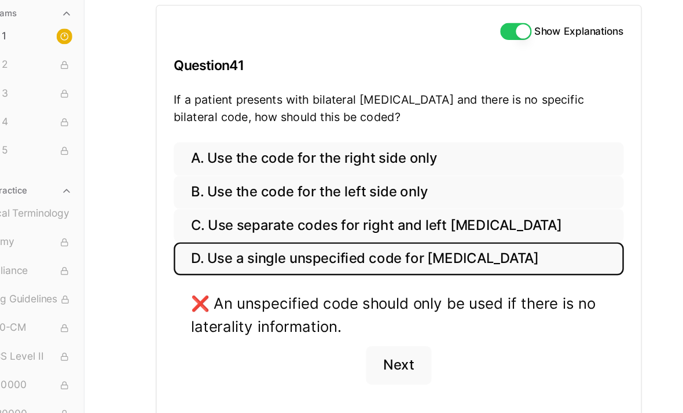
click at [235, 184] on button "C. Use separate codes for right and left [MEDICAL_DATA]" at bounding box center [370, 197] width 365 height 27
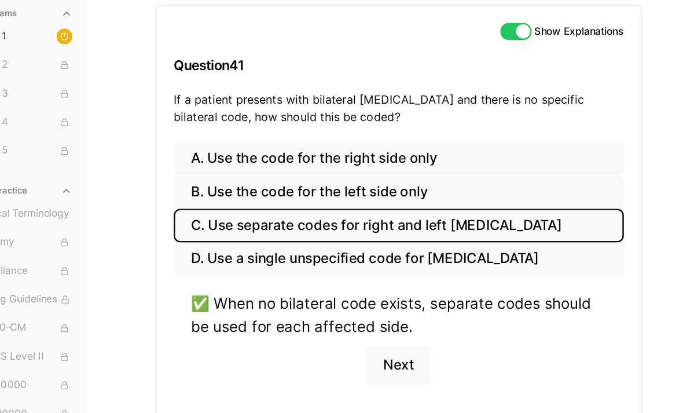
click at [344, 301] on button "Next" at bounding box center [370, 310] width 53 height 31
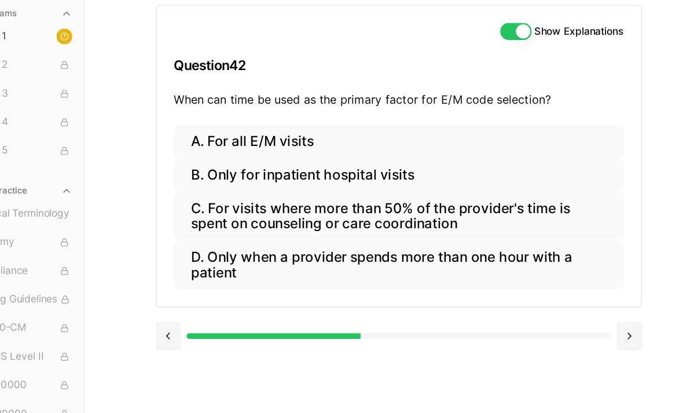
click at [193, 116] on button "A. For all E/M visits" at bounding box center [370, 129] width 365 height 27
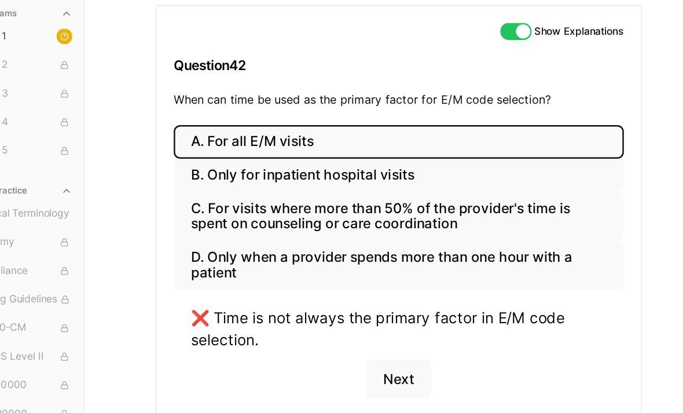
click at [268, 143] on button "B. Only for inpatient hospital visits" at bounding box center [370, 156] width 365 height 27
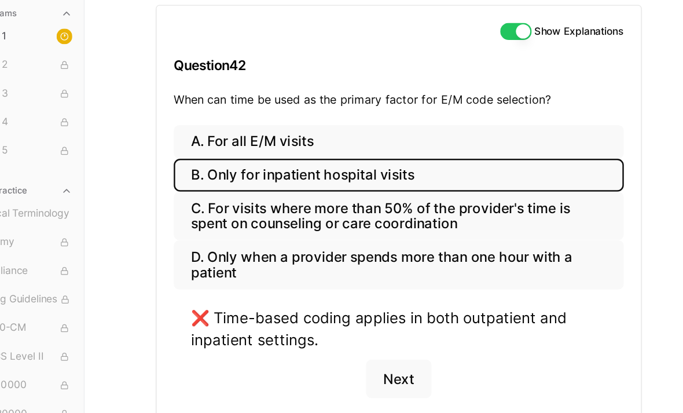
click at [288, 180] on button "C. For visits where more than 50% of the provider's time is spent on counseling…" at bounding box center [370, 189] width 365 height 39
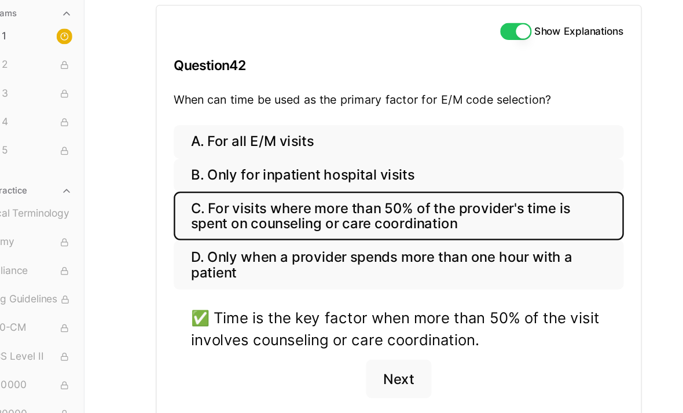
click at [344, 306] on button "Next" at bounding box center [370, 321] width 53 height 31
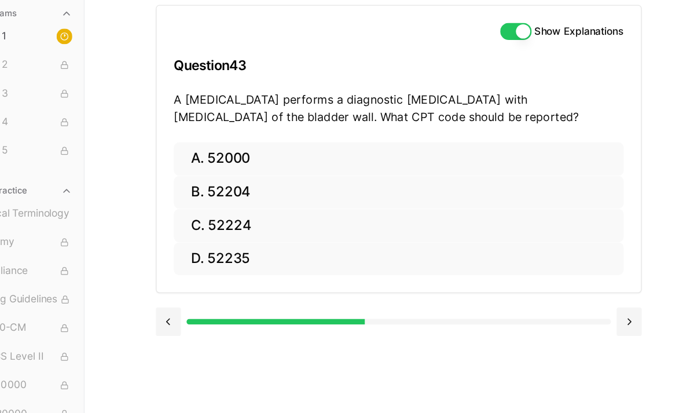
click at [226, 159] on button "B. 52204" at bounding box center [370, 170] width 365 height 27
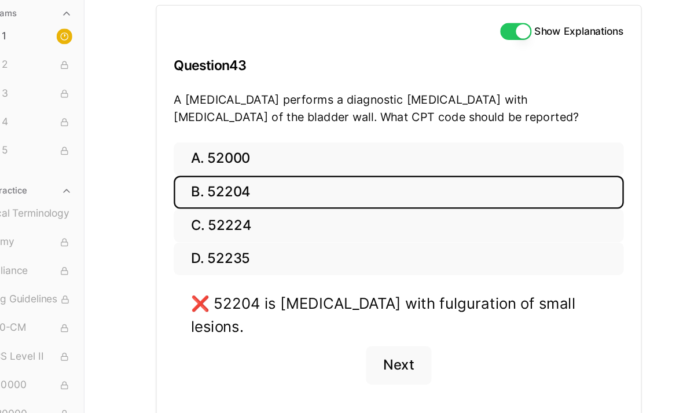
click at [231, 184] on button "C. 52224" at bounding box center [370, 197] width 365 height 27
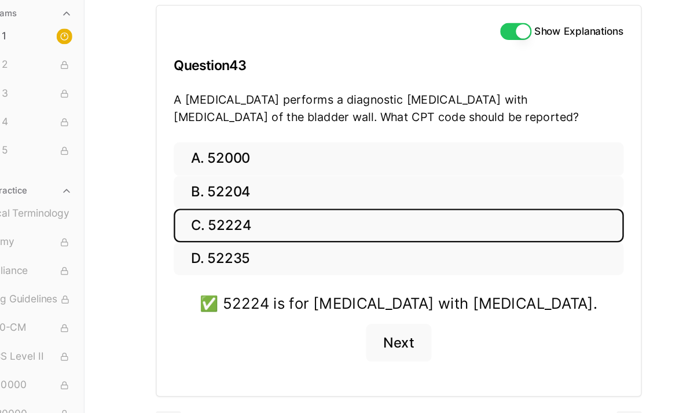
click at [344, 280] on button "Next" at bounding box center [370, 292] width 53 height 31
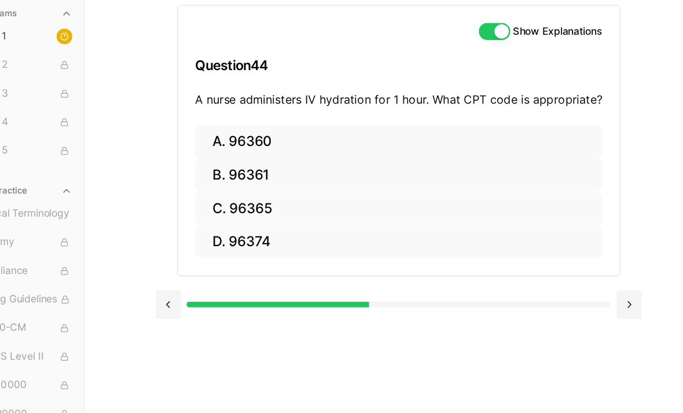
click at [220, 116] on button "A. 96360" at bounding box center [371, 129] width 330 height 27
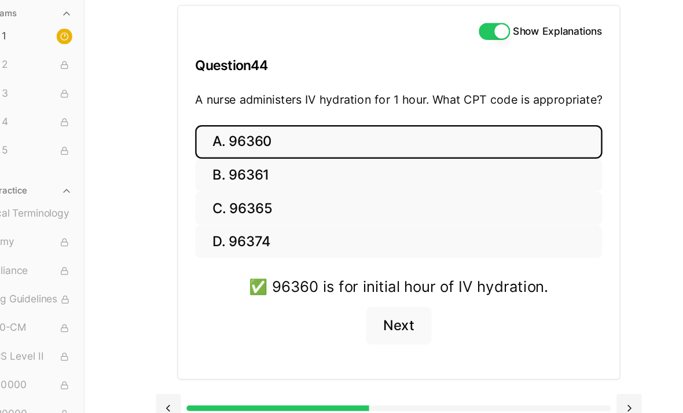
click at [344, 267] on button "Next" at bounding box center [370, 278] width 53 height 31
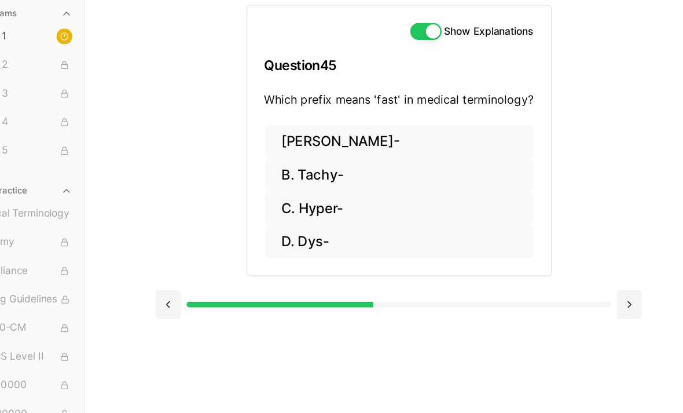
click at [280, 176] on button "C. Hyper-" at bounding box center [371, 183] width 218 height 27
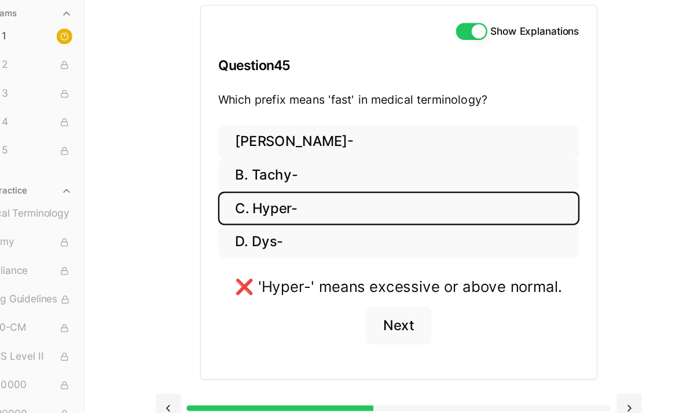
click at [253, 116] on button "[PERSON_NAME]-" at bounding box center [370, 129] width 293 height 27
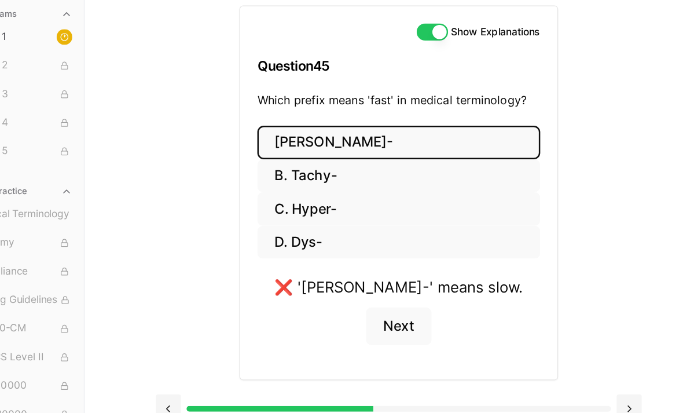
click at [259, 198] on button "D. Dys-" at bounding box center [370, 210] width 229 height 27
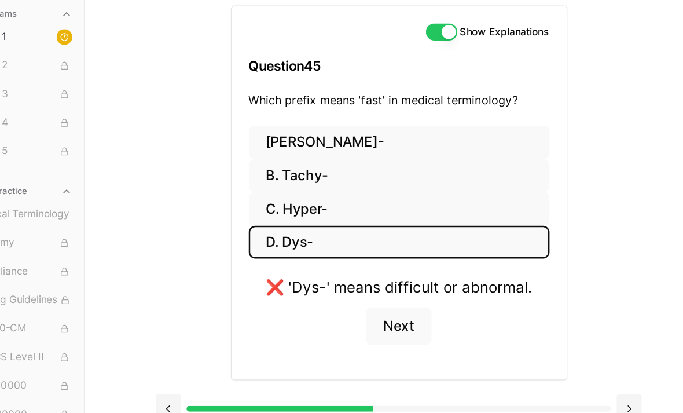
click at [259, 171] on button "C. Hyper-" at bounding box center [371, 183] width 244 height 27
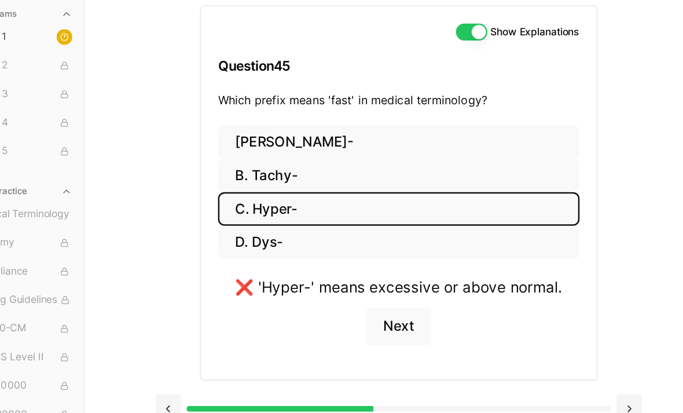
click at [259, 149] on button "B. Tachy-" at bounding box center [370, 156] width 293 height 27
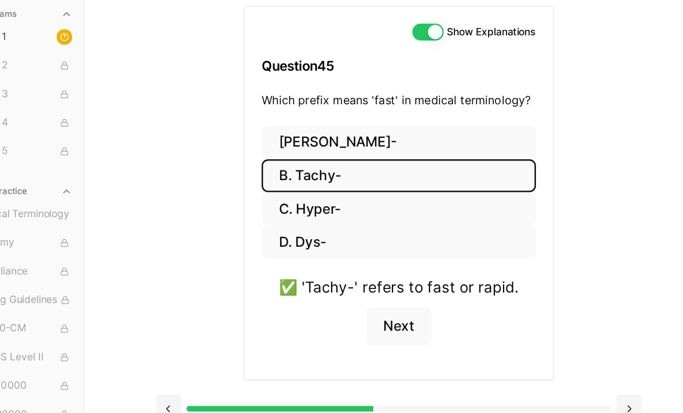
click at [344, 263] on button "Next" at bounding box center [370, 278] width 53 height 31
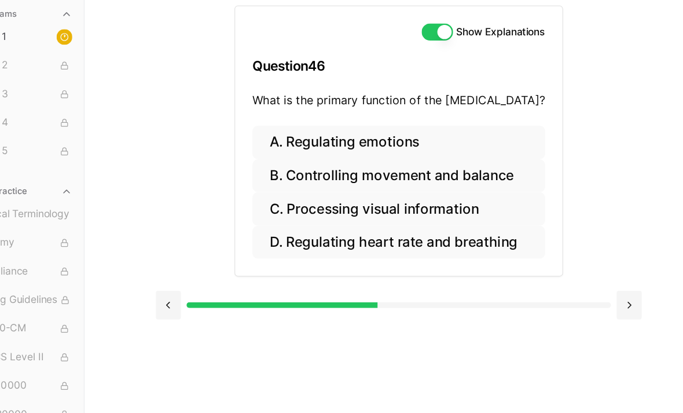
click at [342, 143] on button "B. Controlling movement and balance" at bounding box center [370, 156] width 237 height 27
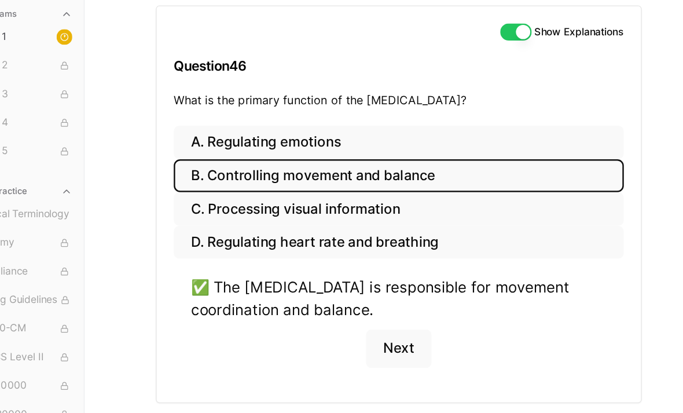
click at [344, 281] on button "Next" at bounding box center [370, 296] width 53 height 31
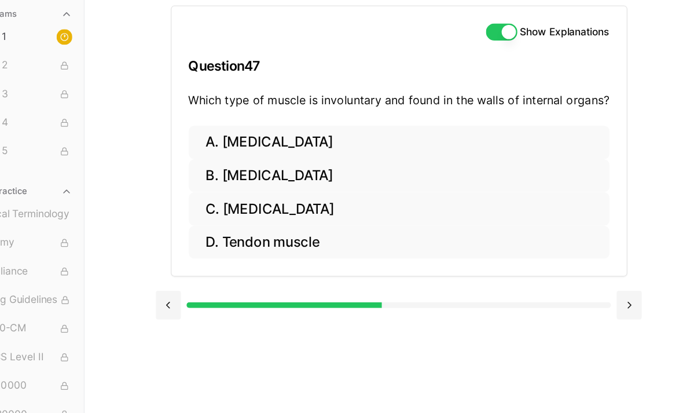
click at [254, 147] on button "B. [MEDICAL_DATA]" at bounding box center [370, 156] width 341 height 27
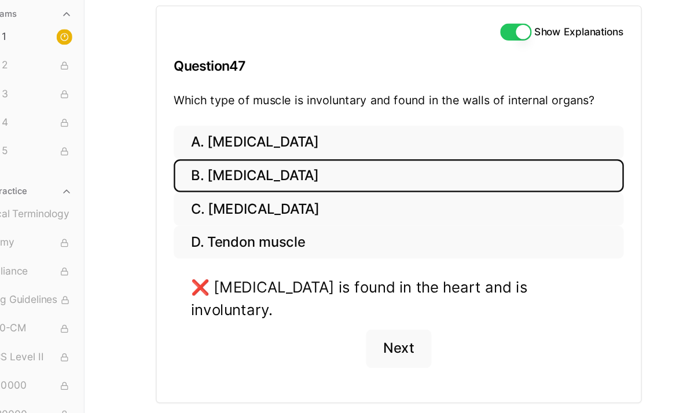
click at [244, 200] on button "D. Tendon muscle" at bounding box center [370, 210] width 365 height 27
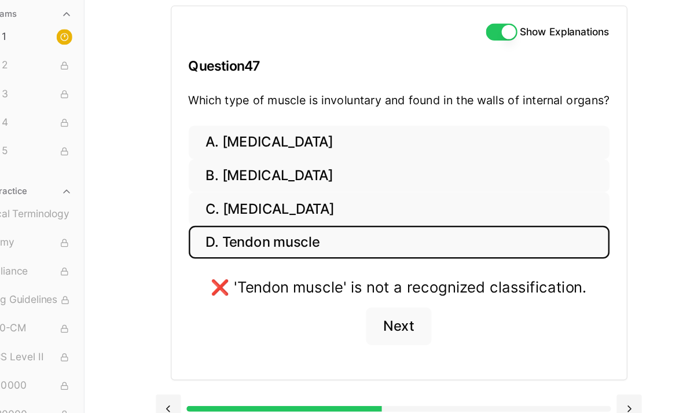
click at [246, 177] on button "C. [MEDICAL_DATA]" at bounding box center [370, 183] width 341 height 27
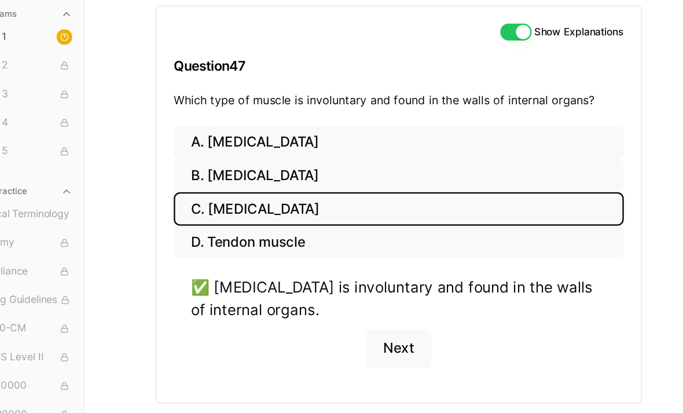
click at [344, 295] on button "Next" at bounding box center [370, 296] width 53 height 31
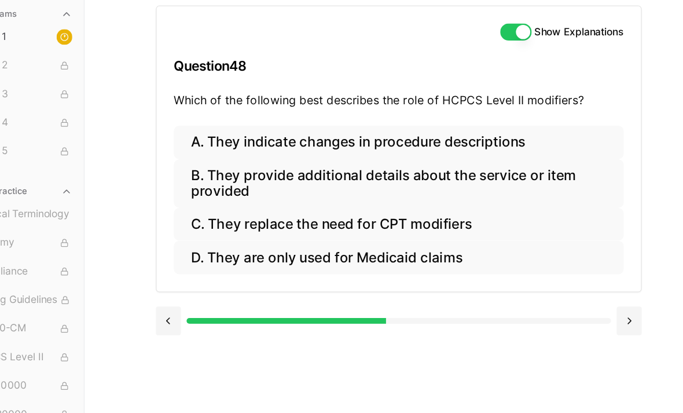
click at [408, 143] on button "B. They provide additional details about the service or item provided" at bounding box center [370, 162] width 365 height 39
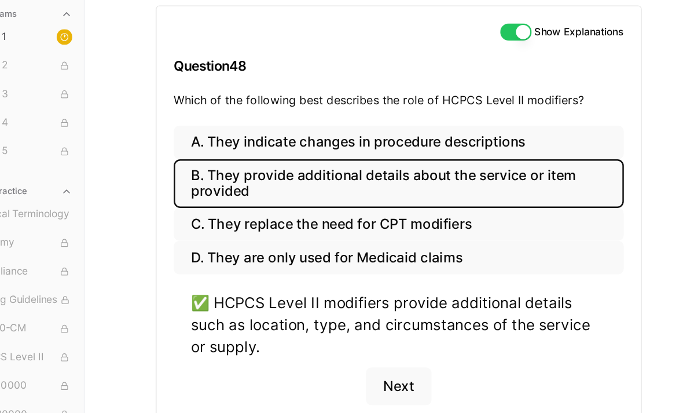
click at [344, 312] on button "Next" at bounding box center [370, 327] width 53 height 31
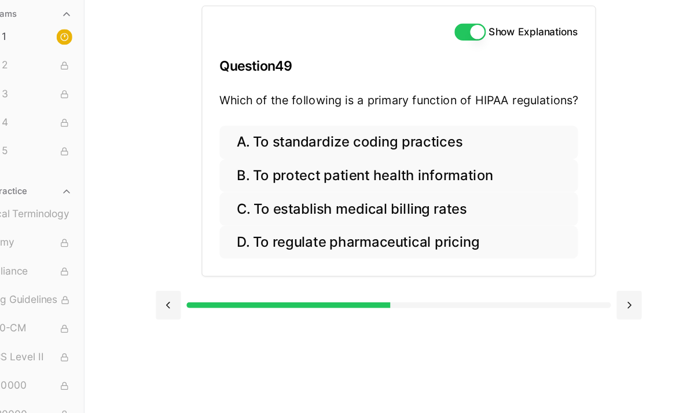
click at [408, 143] on button "B. To protect patient health information" at bounding box center [370, 156] width 291 height 27
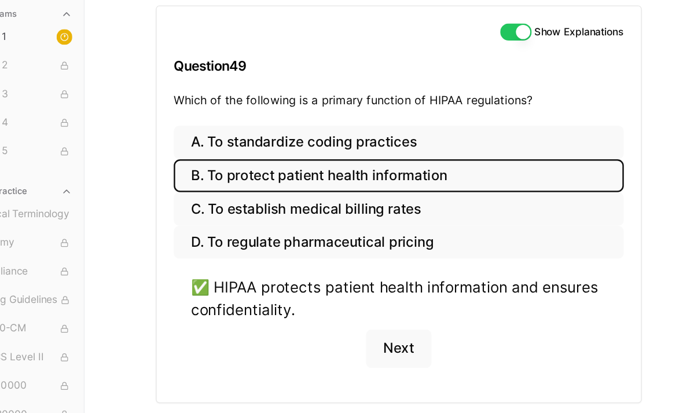
click at [345, 284] on button "Next" at bounding box center [370, 296] width 53 height 31
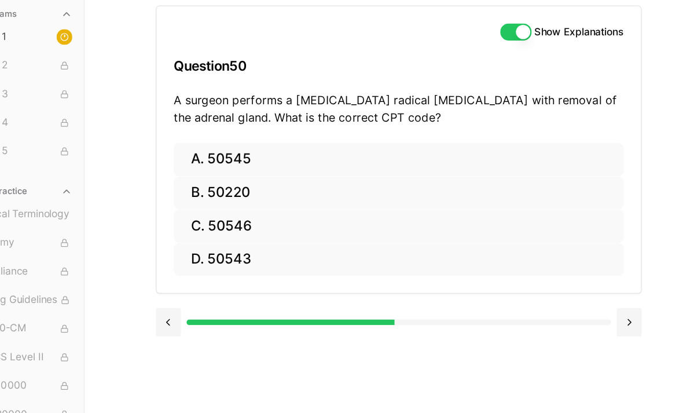
click at [268, 130] on button "A. 50545" at bounding box center [370, 143] width 365 height 27
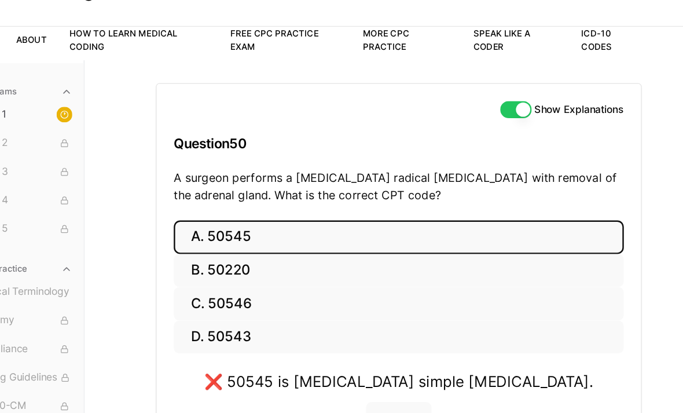
scroll to position [57, 0]
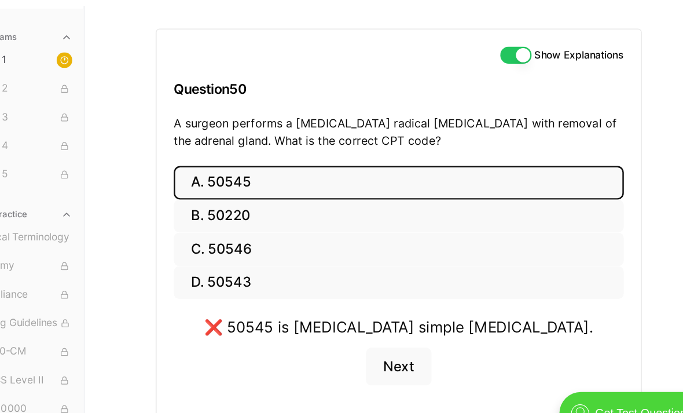
click at [324, 260] on button "D. 50543" at bounding box center [370, 273] width 365 height 27
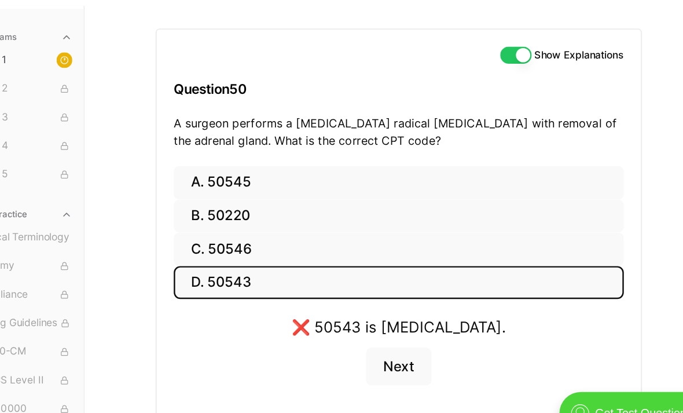
click at [303, 233] on button "C. 50546" at bounding box center [370, 246] width 365 height 27
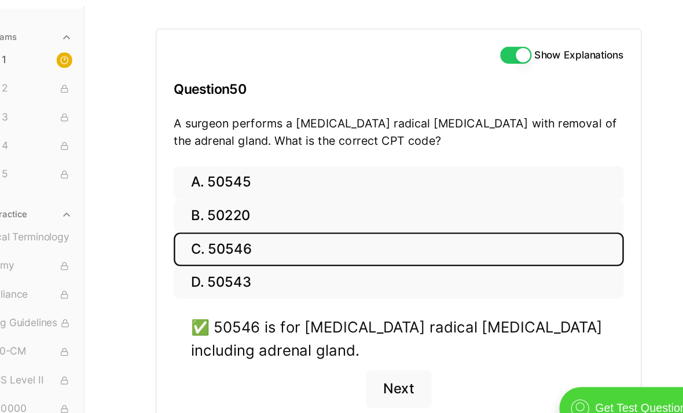
scroll to position [0, 0]
click at [318, 183] on button "A. 50545" at bounding box center [370, 196] width 365 height 27
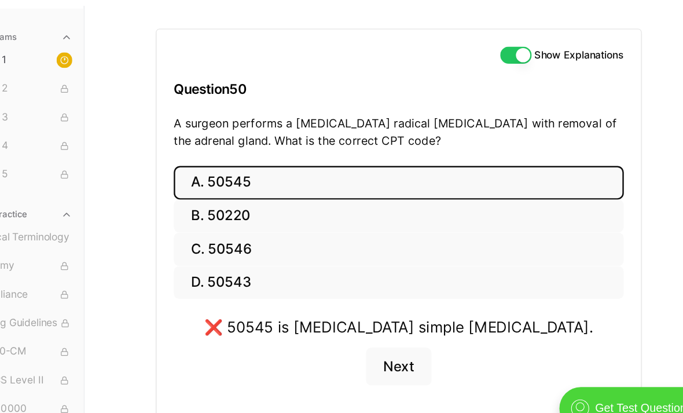
click at [323, 237] on button "C. 50546" at bounding box center [370, 250] width 365 height 27
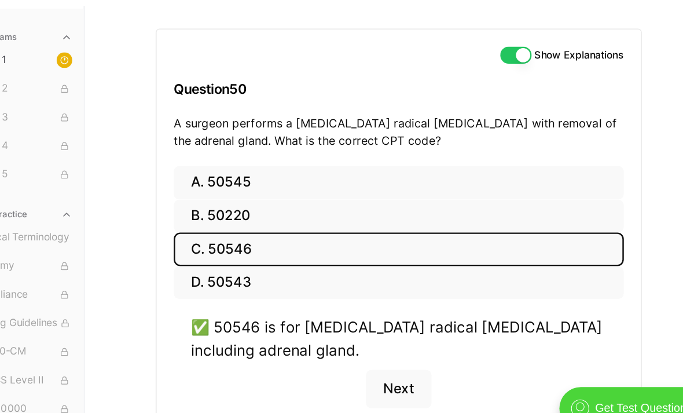
click at [352, 183] on button "A. 50545" at bounding box center [370, 196] width 365 height 27
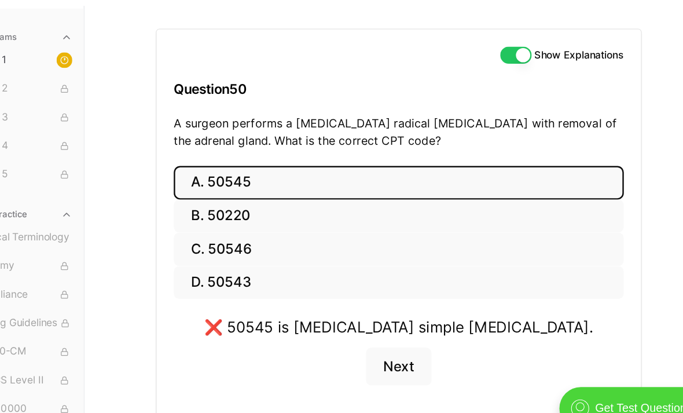
click at [344, 330] on button "Next" at bounding box center [370, 345] width 53 height 31
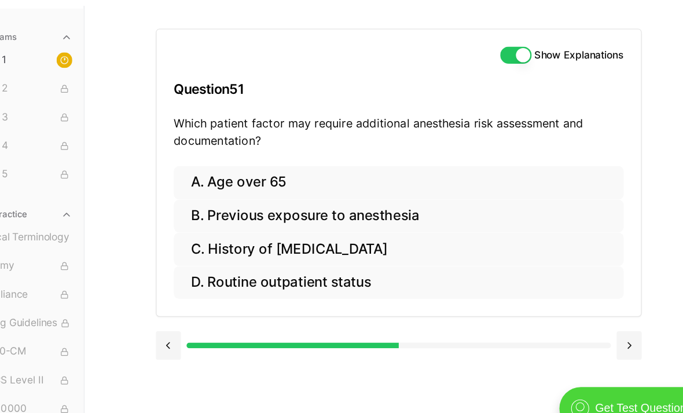
click at [357, 183] on button "A. Age over 65" at bounding box center [370, 196] width 365 height 27
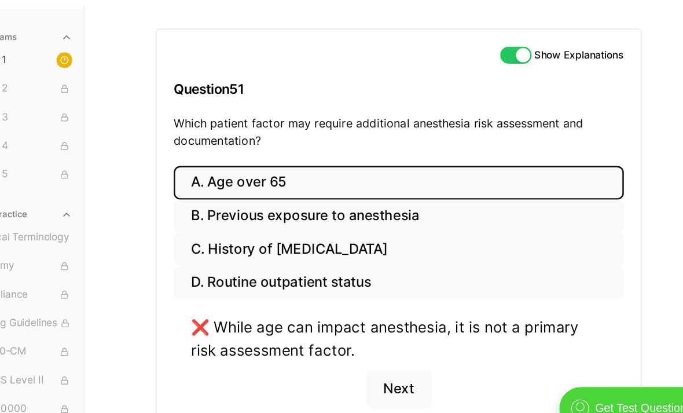
click at [370, 237] on button "C. History of [MEDICAL_DATA]" at bounding box center [370, 250] width 365 height 27
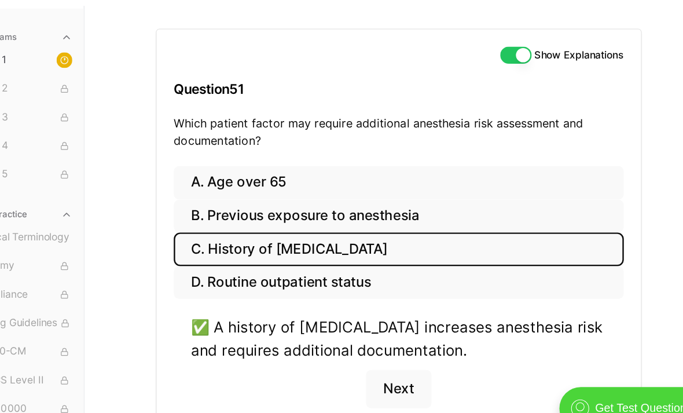
click at [344, 348] on button "Next" at bounding box center [370, 363] width 53 height 31
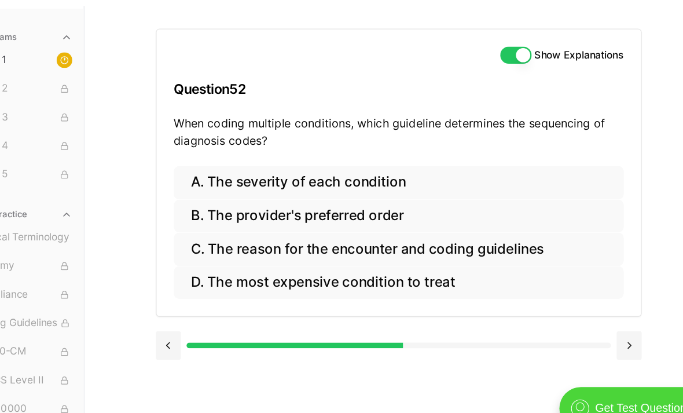
click at [369, 183] on button "A. The severity of each condition" at bounding box center [370, 196] width 365 height 27
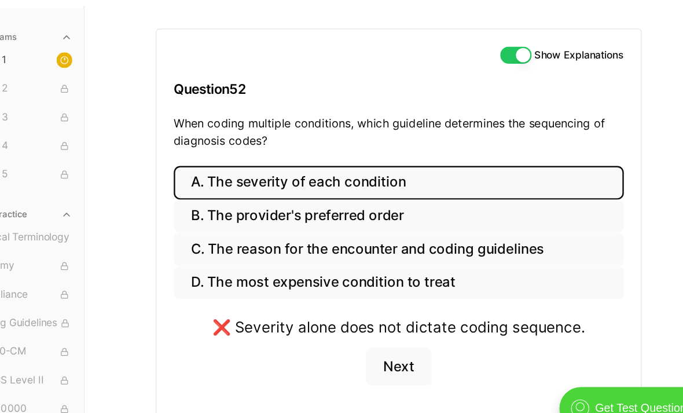
click at [415, 237] on button "C. The reason for the encounter and coding guidelines" at bounding box center [370, 250] width 365 height 27
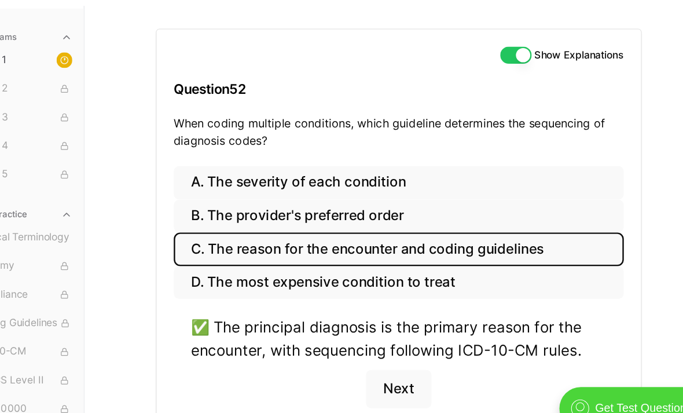
click at [344, 348] on button "Next" at bounding box center [370, 363] width 53 height 31
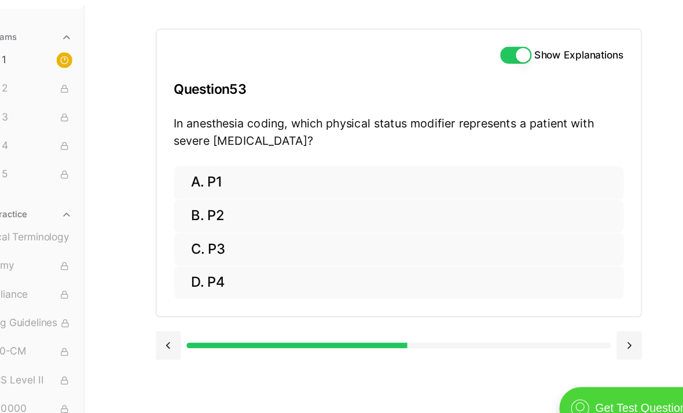
click at [296, 237] on button "C. P3" at bounding box center [370, 250] width 365 height 27
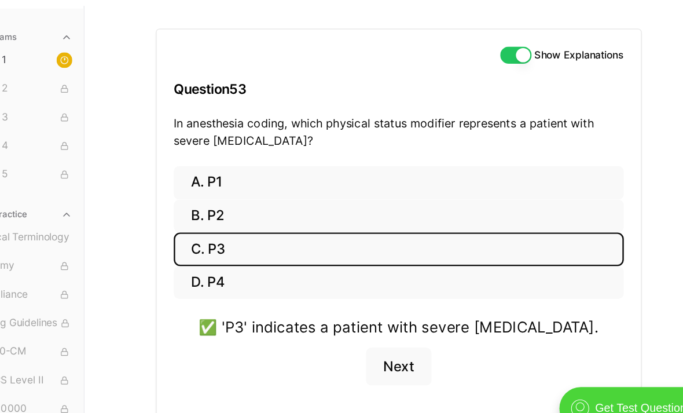
click at [344, 330] on button "Next" at bounding box center [370, 345] width 53 height 31
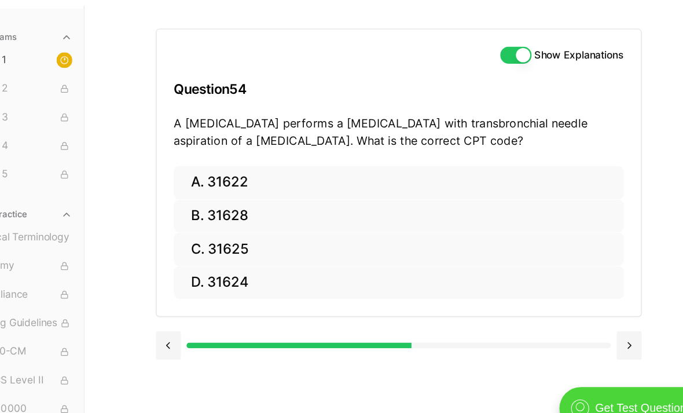
click at [259, 237] on button "C. 31625" at bounding box center [370, 250] width 365 height 27
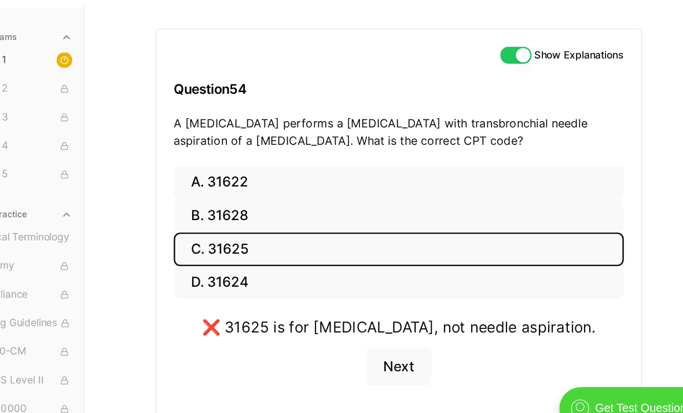
click at [225, 210] on button "B. 31628" at bounding box center [370, 223] width 365 height 27
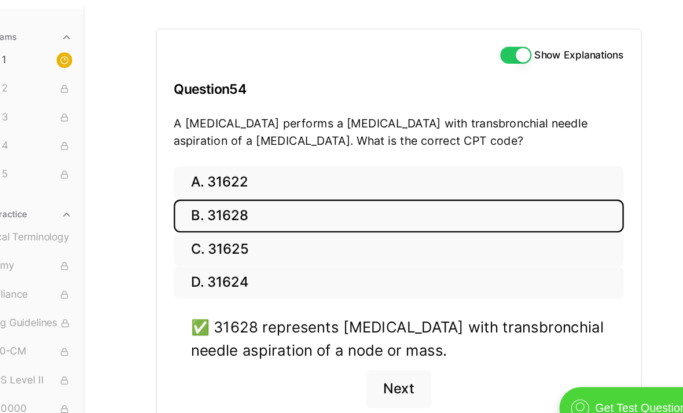
click at [344, 348] on button "Next" at bounding box center [370, 363] width 53 height 31
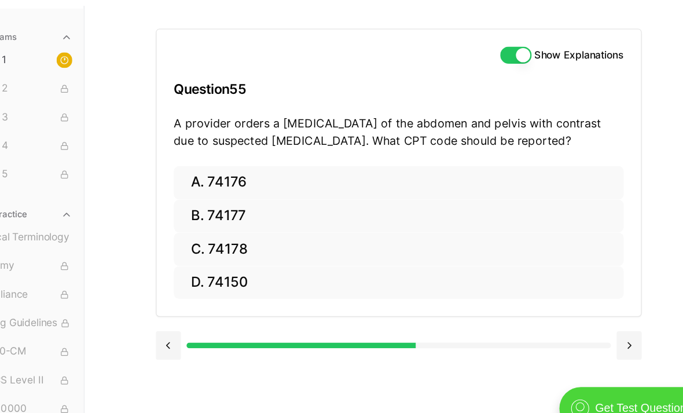
click at [188, 210] on button "B. 74177" at bounding box center [370, 223] width 365 height 27
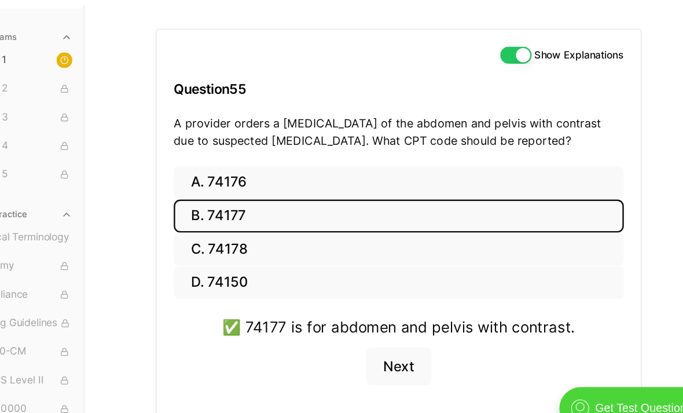
click at [344, 330] on button "Next" at bounding box center [370, 345] width 53 height 31
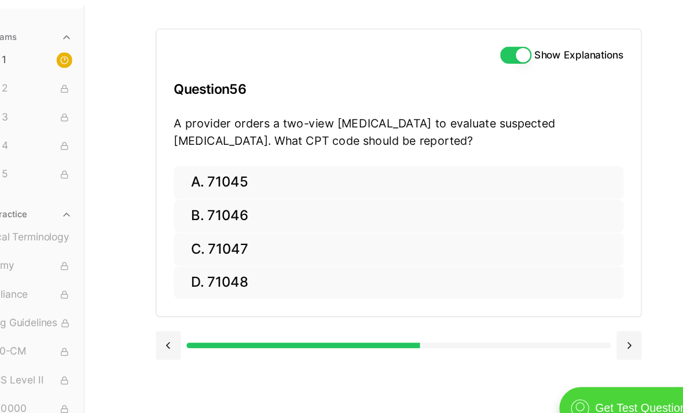
click at [188, 210] on button "B. 71046" at bounding box center [370, 223] width 365 height 27
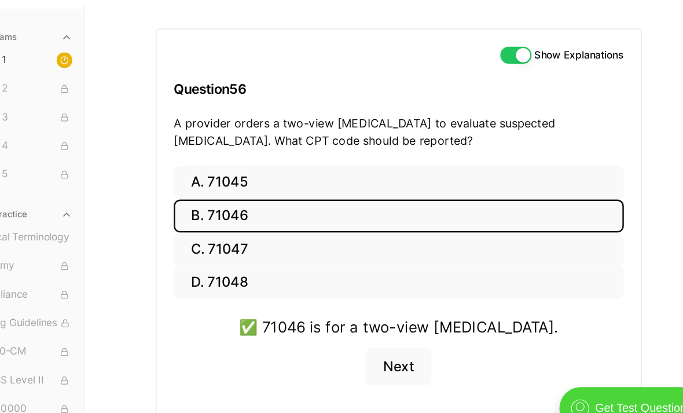
click at [344, 330] on button "Next" at bounding box center [370, 345] width 53 height 31
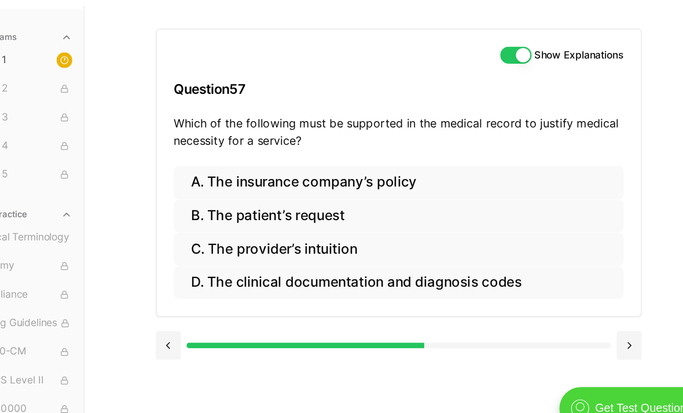
click at [329, 264] on button "D. The clinical documentation and diagnosis codes" at bounding box center [370, 277] width 365 height 27
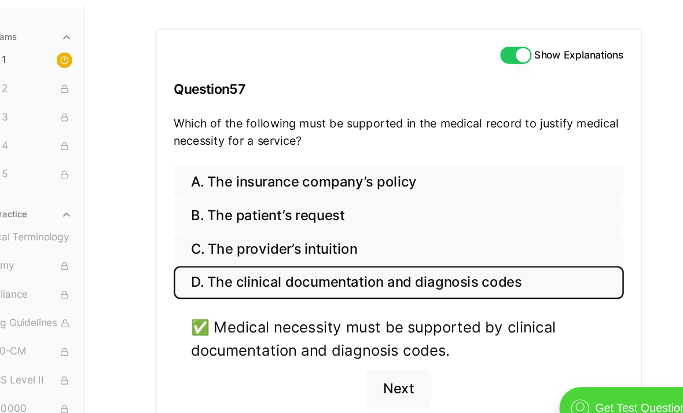
click at [344, 348] on button "Next" at bounding box center [370, 363] width 53 height 31
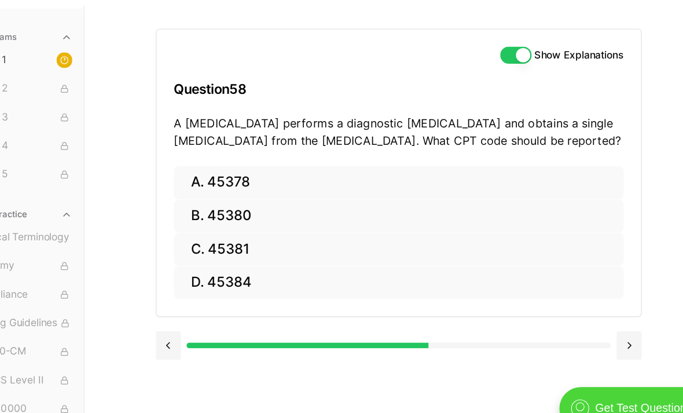
click at [200, 210] on button "B. 45380" at bounding box center [370, 223] width 365 height 27
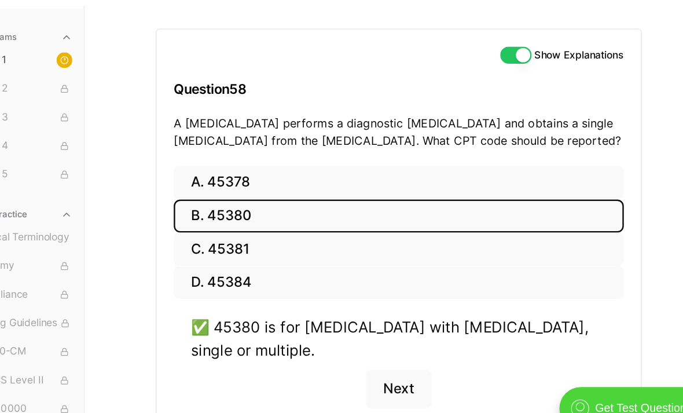
click at [344, 348] on button "Next" at bounding box center [370, 363] width 53 height 31
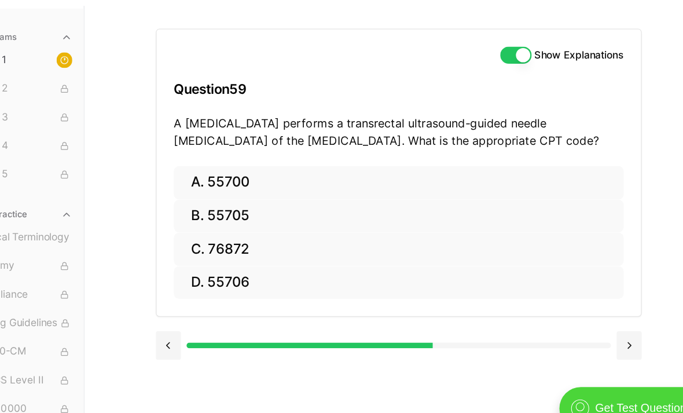
click at [228, 237] on button "C. 76872" at bounding box center [370, 250] width 365 height 27
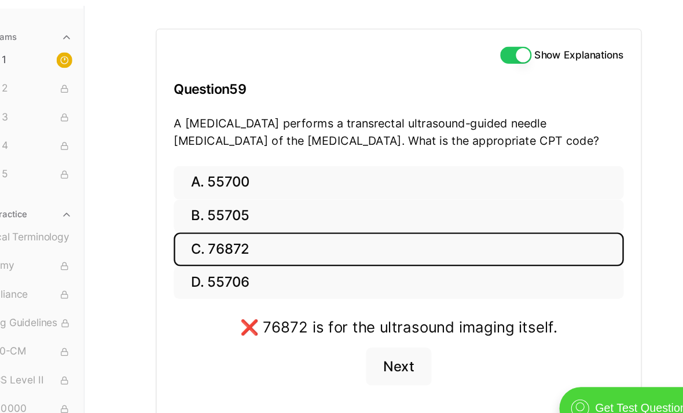
click at [240, 264] on button "D. 55706" at bounding box center [370, 277] width 365 height 27
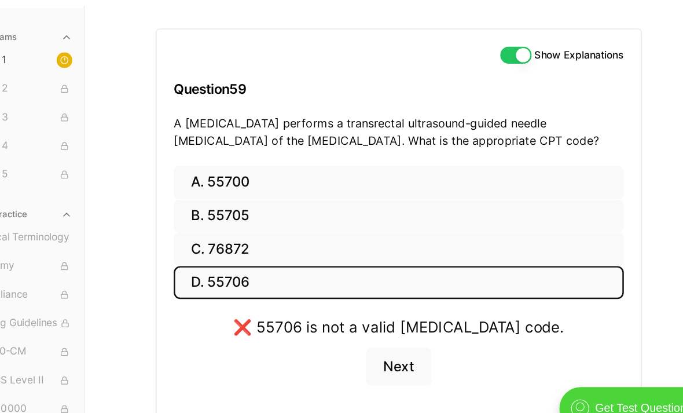
click at [265, 183] on button "A. 55700" at bounding box center [370, 196] width 365 height 27
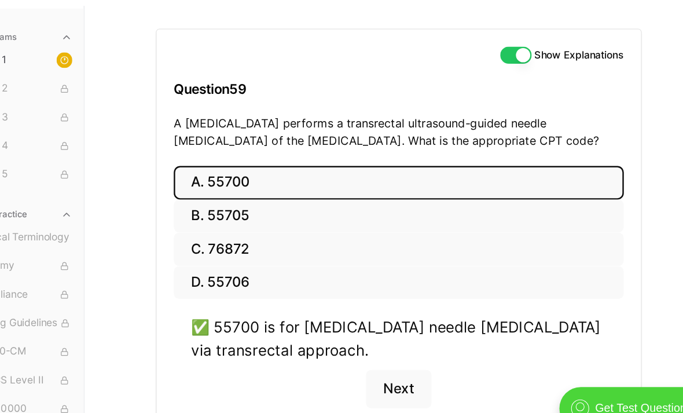
click at [344, 348] on button "Next" at bounding box center [370, 363] width 53 height 31
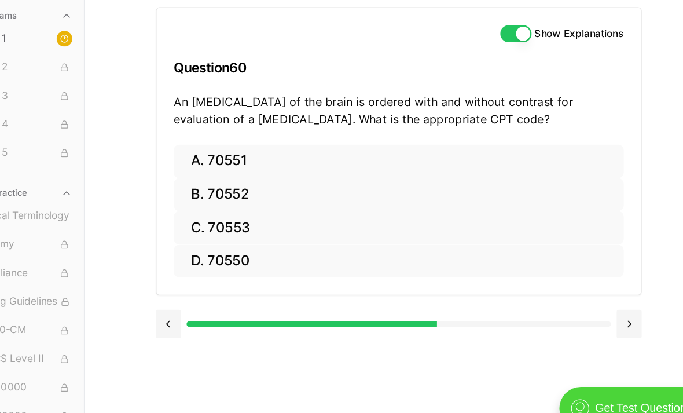
scroll to position [71, 0]
click at [270, 166] on button "A. 70551" at bounding box center [370, 179] width 365 height 27
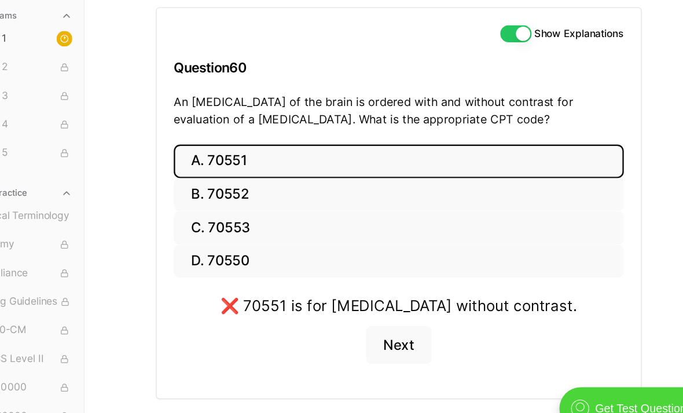
click at [249, 220] on button "C. 70553" at bounding box center [370, 233] width 365 height 27
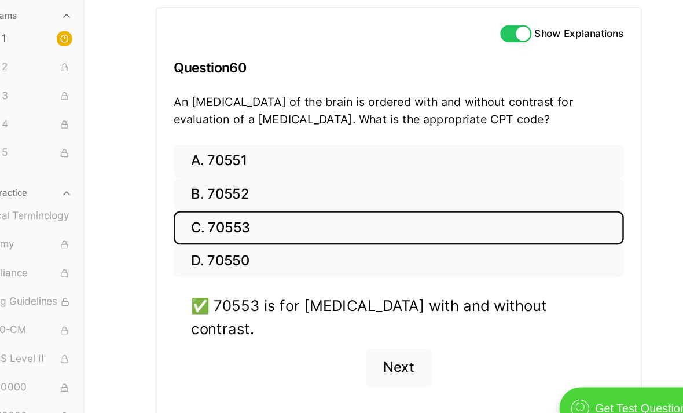
click at [344, 331] on button "Next" at bounding box center [370, 346] width 53 height 31
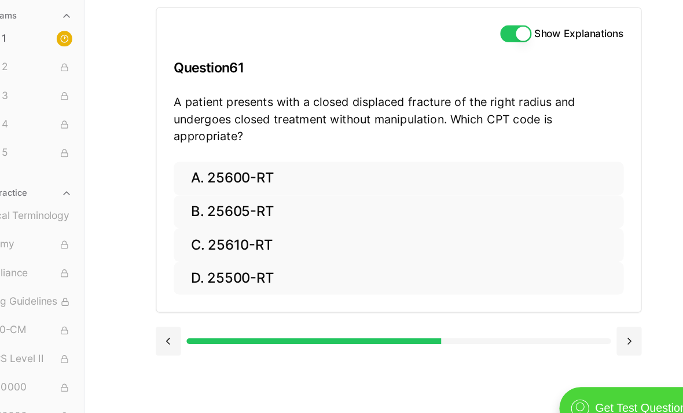
scroll to position [0, 0]
click at [202, 180] on button "A. 25600-RT" at bounding box center [370, 193] width 365 height 27
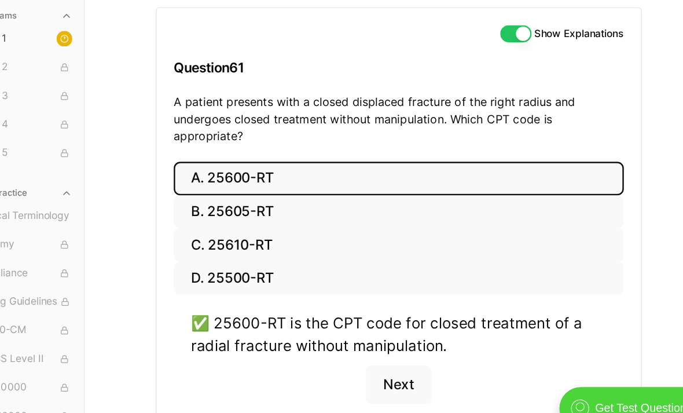
click at [344, 345] on button "Next" at bounding box center [370, 360] width 53 height 31
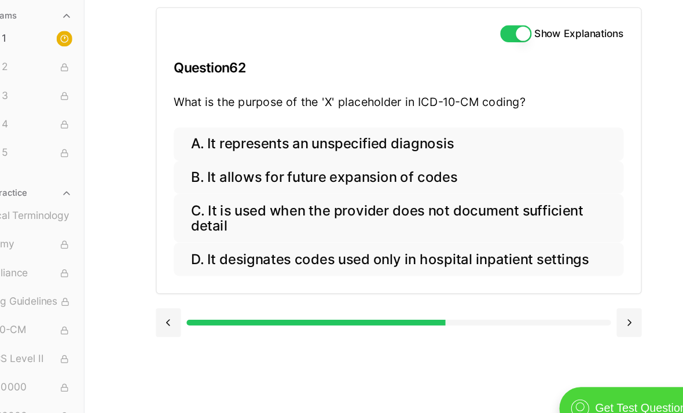
click at [261, 179] on button "B. It allows for future expansion of codes" at bounding box center [370, 192] width 365 height 27
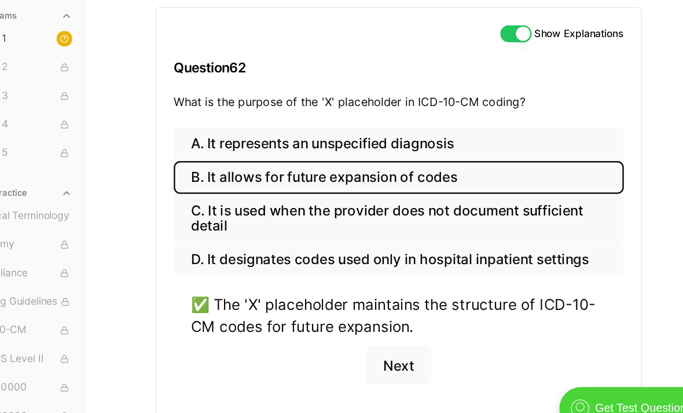
click at [344, 329] on button "Next" at bounding box center [370, 344] width 53 height 31
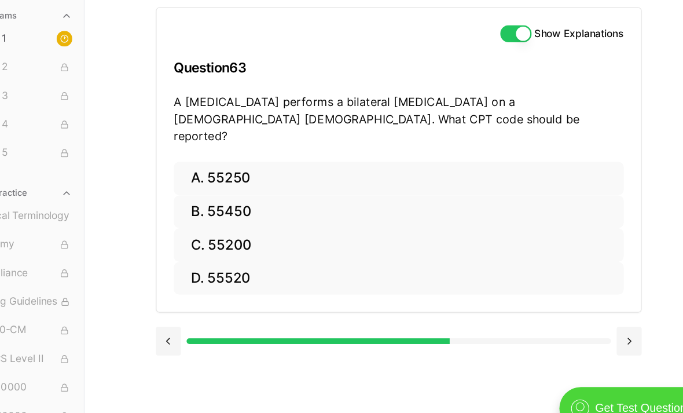
click at [207, 180] on button "A. 55250" at bounding box center [370, 193] width 365 height 27
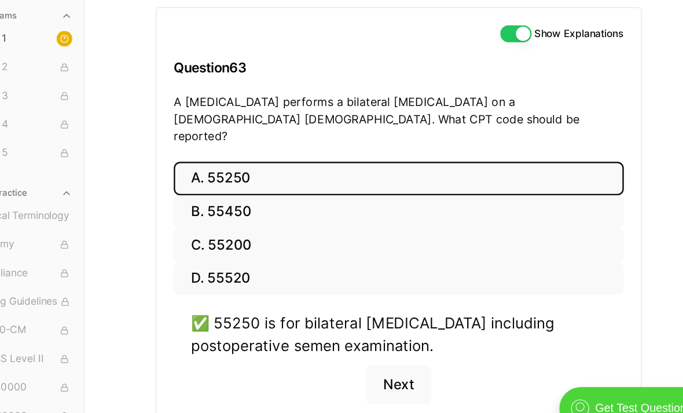
click at [344, 345] on button "Next" at bounding box center [370, 360] width 53 height 31
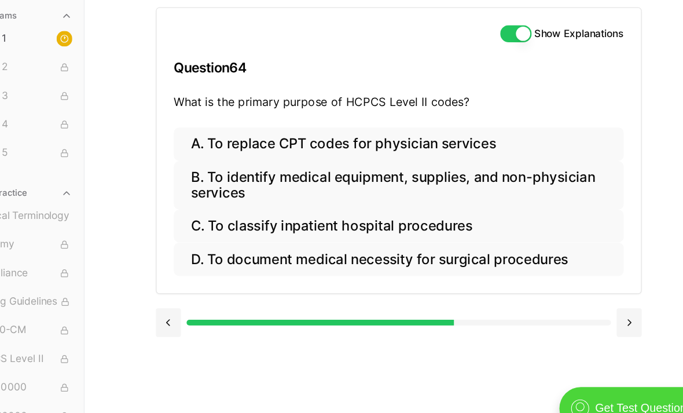
click at [339, 179] on button "B. To identify medical equipment, supplies, and non-physician services" at bounding box center [370, 198] width 365 height 39
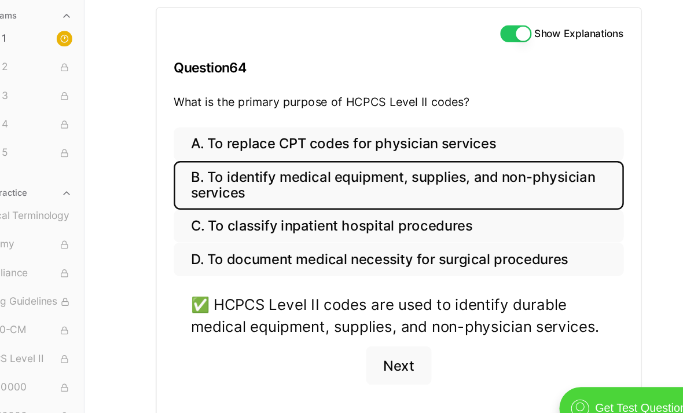
click at [344, 329] on button "Next" at bounding box center [370, 344] width 53 height 31
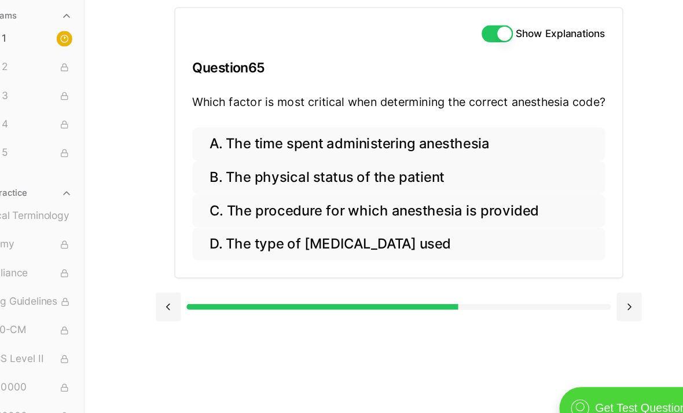
click at [393, 206] on button "C. The procedure for which anesthesia is provided" at bounding box center [370, 219] width 335 height 27
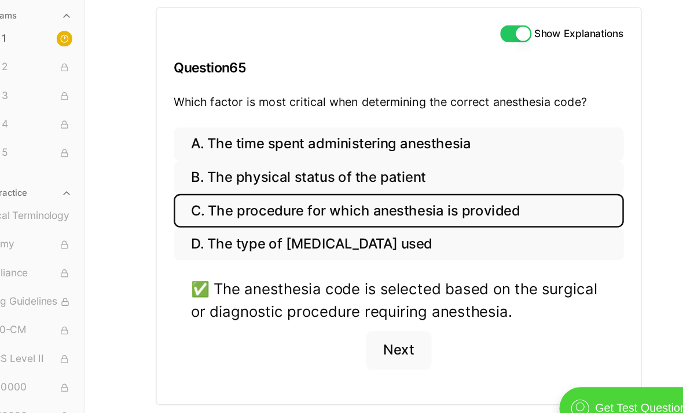
click at [354, 288] on div "✅ The anesthesia code is selected based on the surgical or diagnostic procedure…" at bounding box center [370, 317] width 365 height 88
click at [344, 317] on button "Next" at bounding box center [370, 332] width 53 height 31
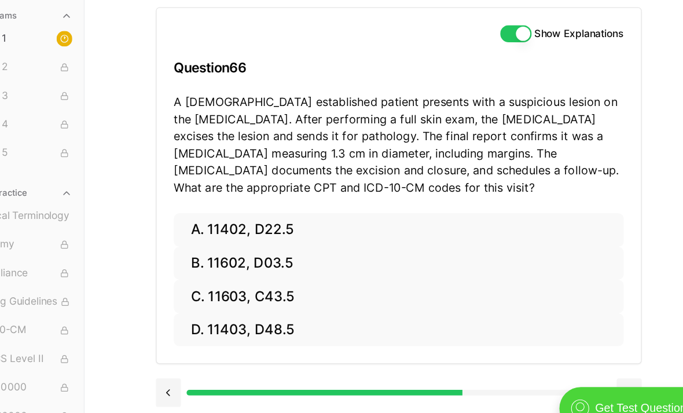
click at [240, 275] on button "C. 11603, C43.5" at bounding box center [370, 288] width 365 height 27
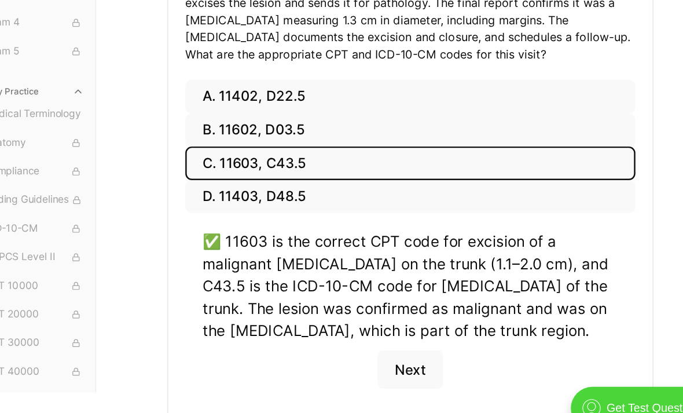
scroll to position [199, 0]
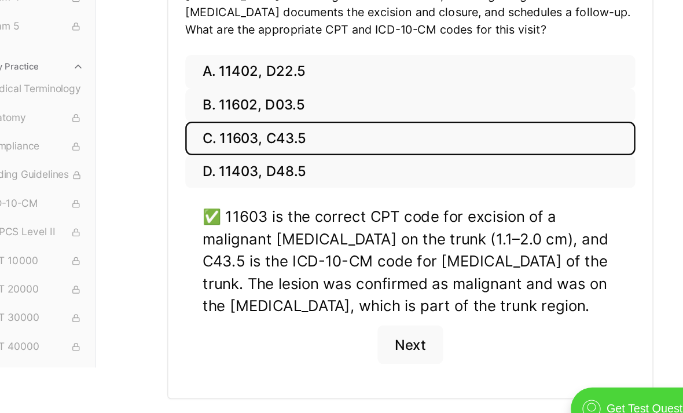
click at [344, 312] on button "Next" at bounding box center [370, 327] width 53 height 31
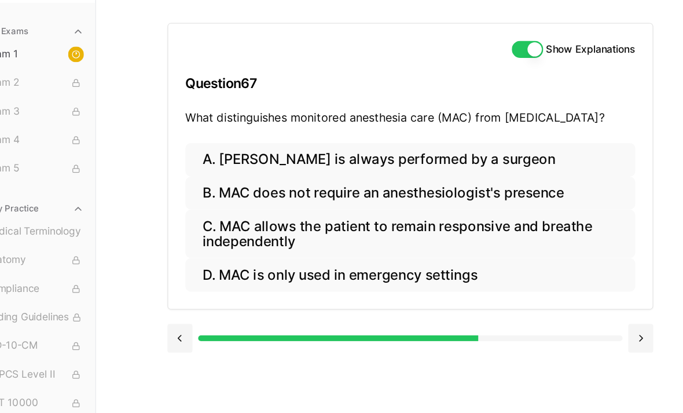
scroll to position [107, 0]
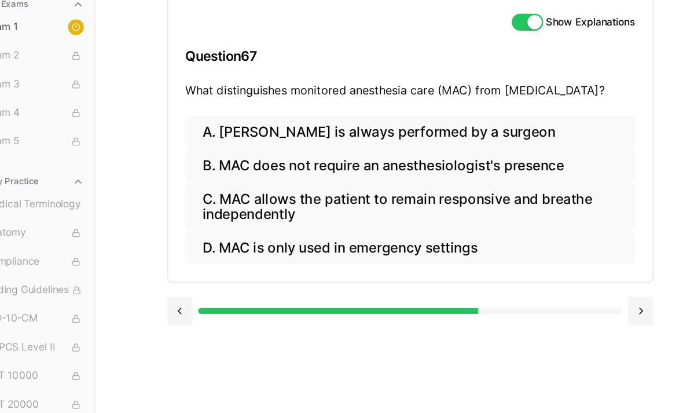
click at [357, 143] on button "B. MAC does not require an anesthesiologist's presence" at bounding box center [370, 156] width 365 height 27
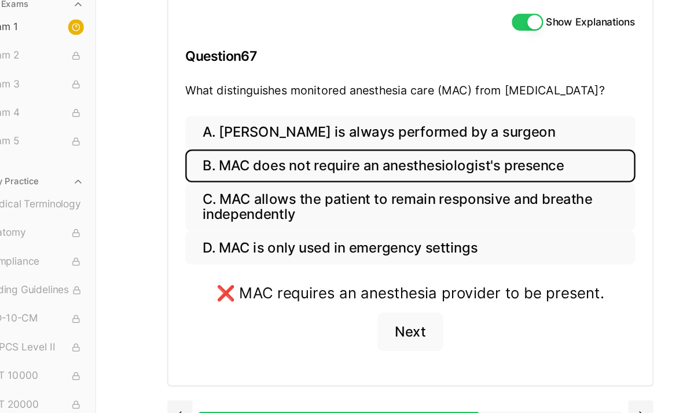
click at [321, 170] on button "C. MAC allows the patient to remain responsive and breathe independently" at bounding box center [370, 189] width 365 height 39
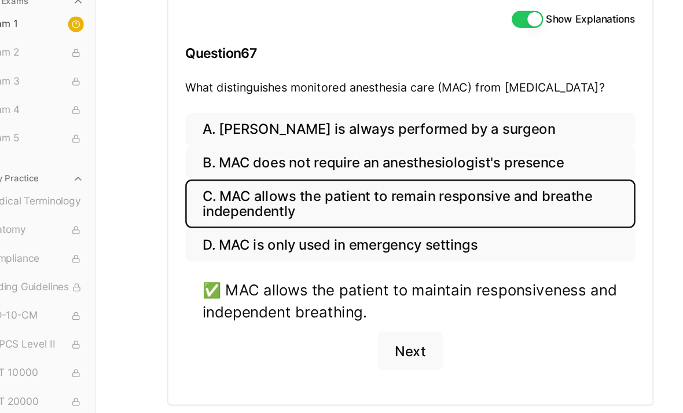
click at [344, 293] on button "Next" at bounding box center [370, 308] width 53 height 31
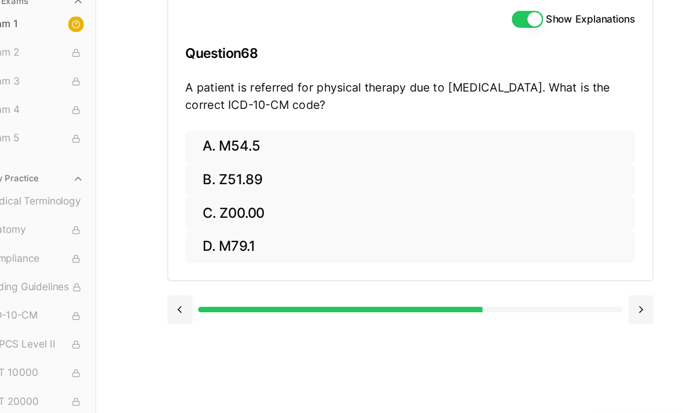
click at [189, 130] on button "A. M54.5" at bounding box center [370, 143] width 365 height 27
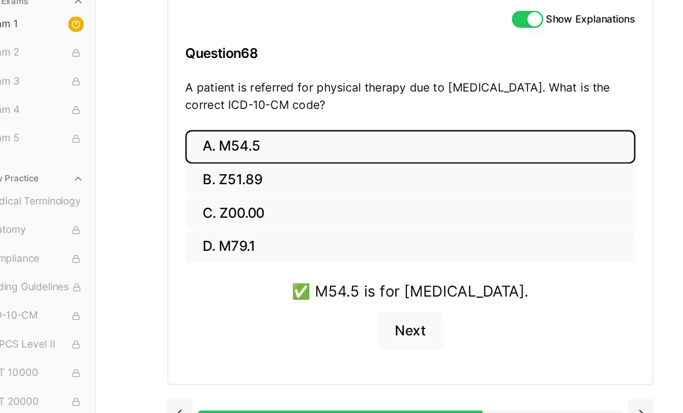
click at [344, 277] on button "Next" at bounding box center [370, 292] width 53 height 31
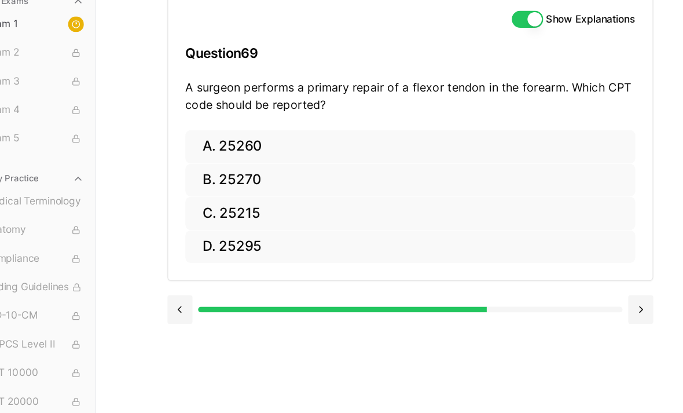
click at [214, 130] on button "A. 25260" at bounding box center [370, 143] width 365 height 27
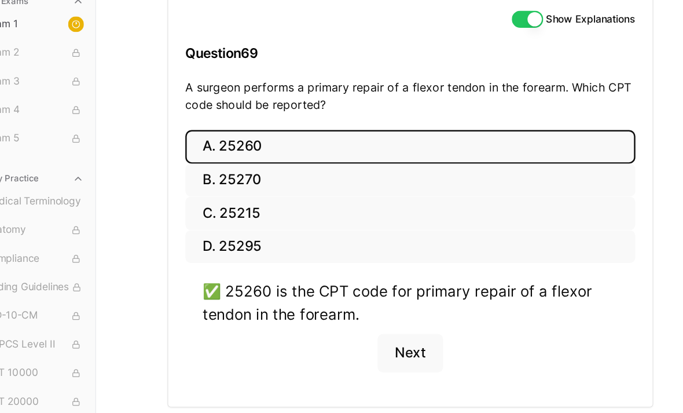
click at [344, 295] on button "Next" at bounding box center [370, 310] width 53 height 31
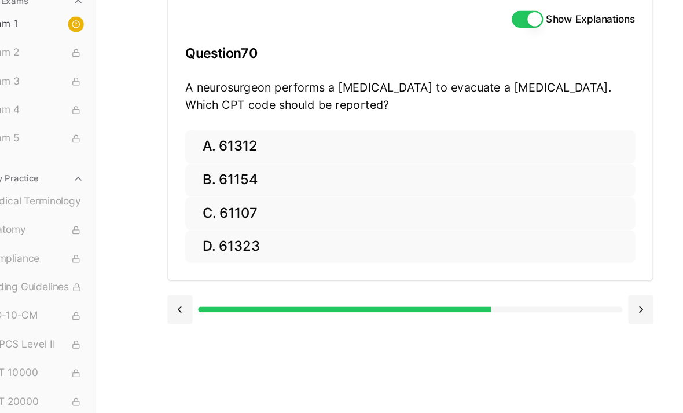
click at [196, 130] on button "A. 61312" at bounding box center [370, 143] width 365 height 27
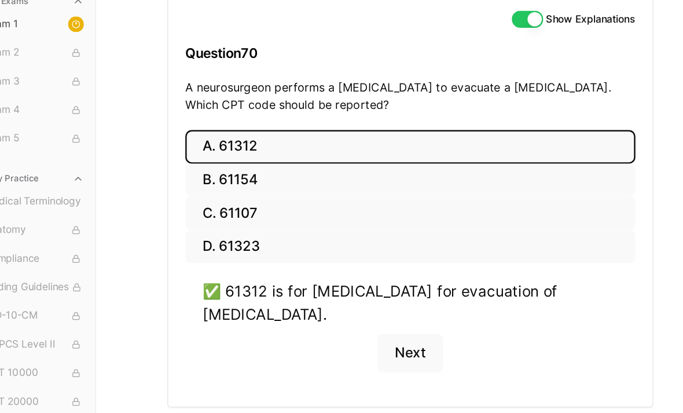
click at [344, 295] on button "Next" at bounding box center [370, 310] width 53 height 31
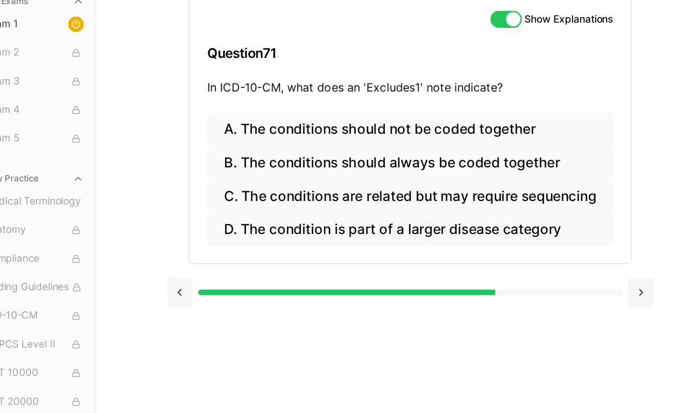
click at [338, 116] on button "A. The conditions should not be coded together" at bounding box center [371, 129] width 330 height 27
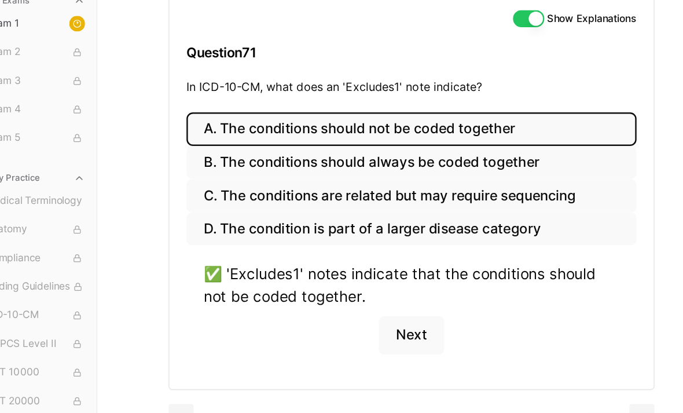
click at [344, 281] on button "Next" at bounding box center [370, 296] width 53 height 31
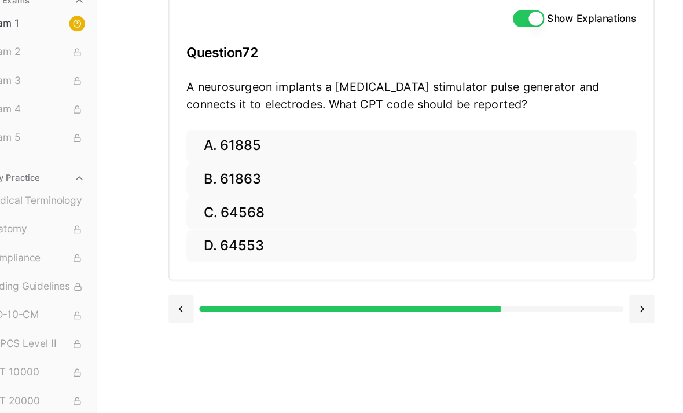
click at [225, 184] on button "C. 64568" at bounding box center [370, 197] width 365 height 27
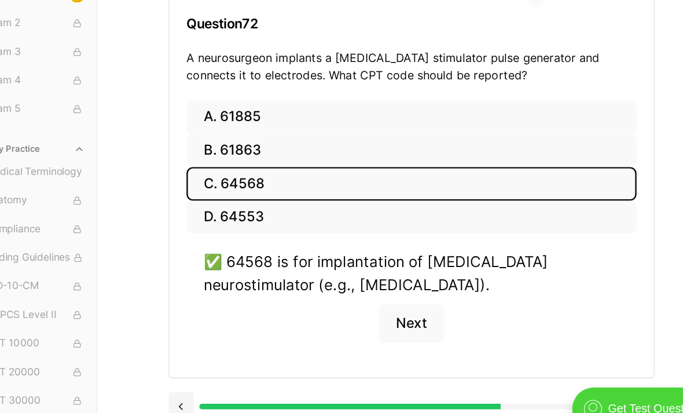
click at [344, 295] on button "Next" at bounding box center [370, 310] width 53 height 31
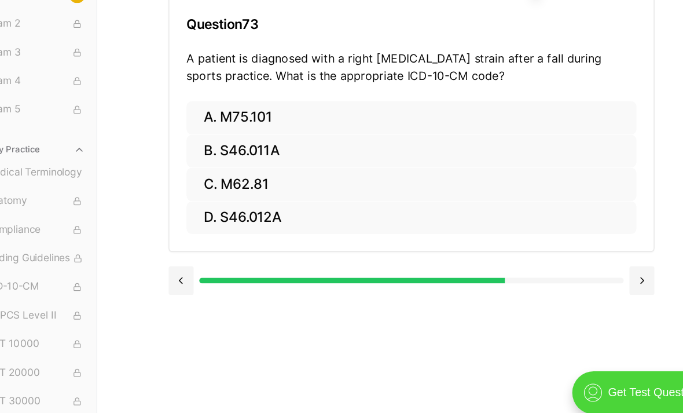
scroll to position [0, 0]
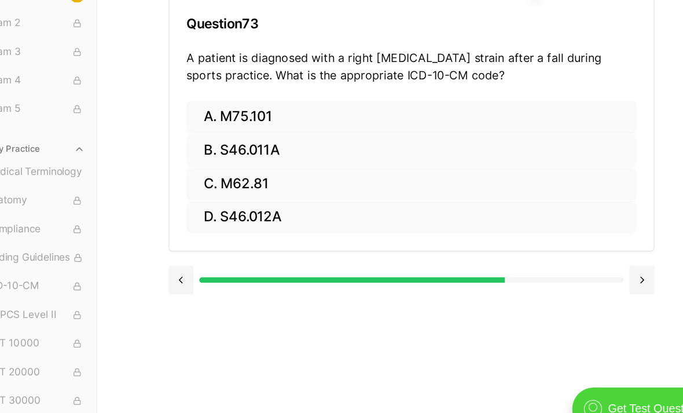
click at [191, 157] on button "B. S46.011A" at bounding box center [370, 170] width 365 height 27
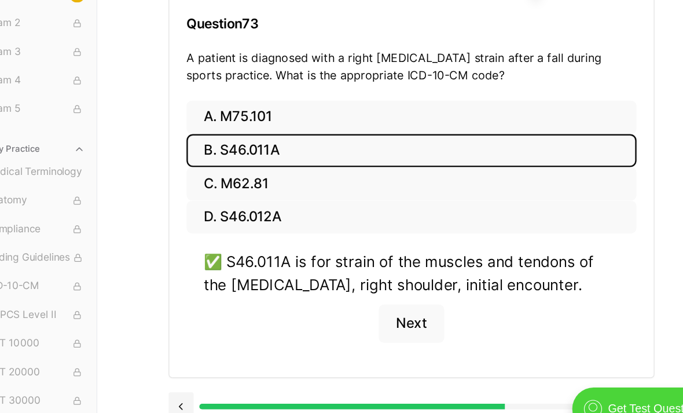
click at [344, 295] on button "Next" at bounding box center [370, 310] width 53 height 31
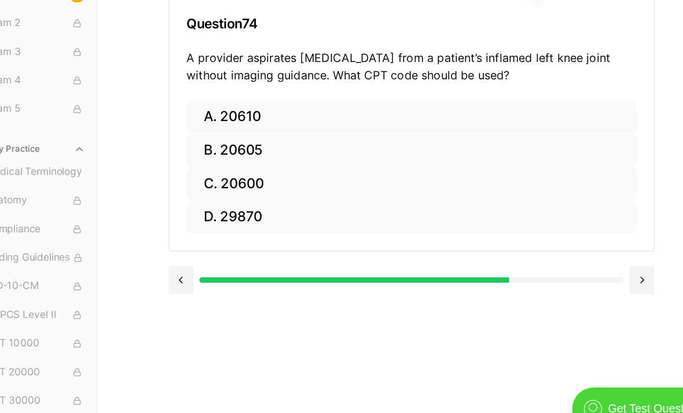
click at [193, 130] on button "A. 20610" at bounding box center [370, 143] width 365 height 27
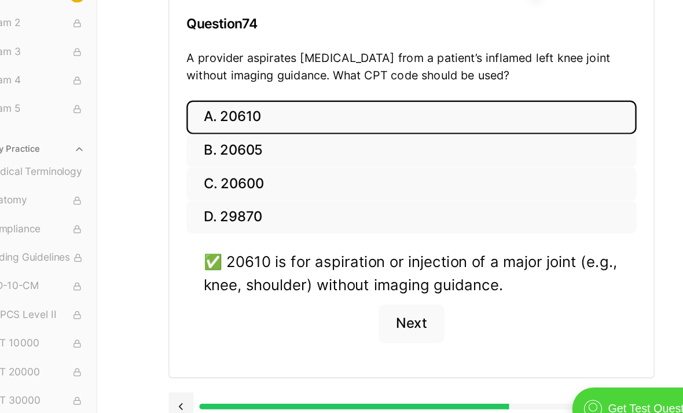
click at [344, 295] on button "Next" at bounding box center [370, 310] width 53 height 31
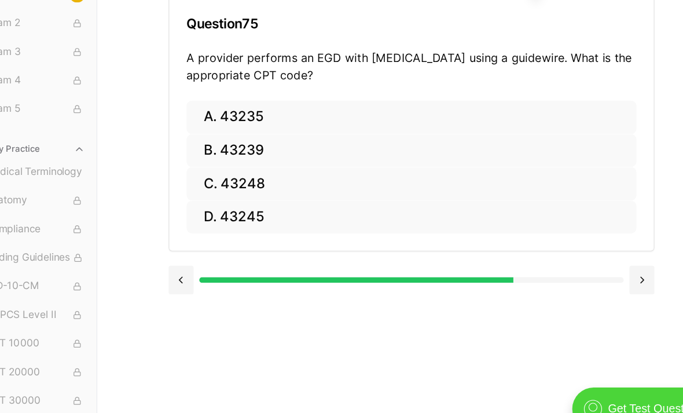
click at [198, 184] on button "C. 43248" at bounding box center [370, 197] width 365 height 27
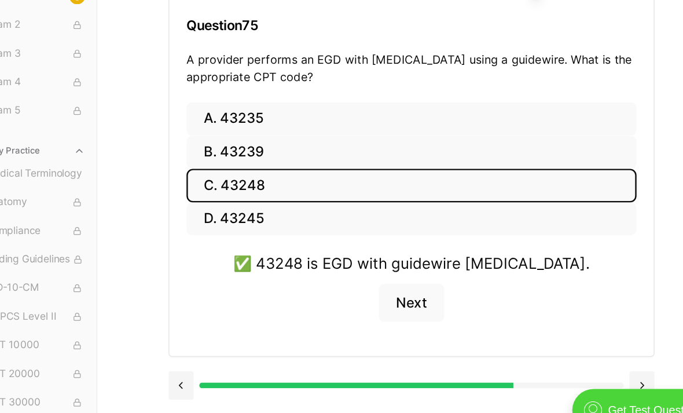
click at [344, 277] on button "Next" at bounding box center [370, 292] width 53 height 31
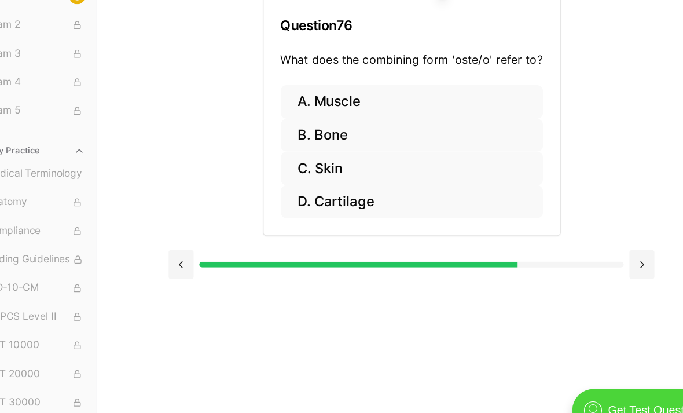
click at [265, 143] on button "B. Bone" at bounding box center [371, 156] width 213 height 27
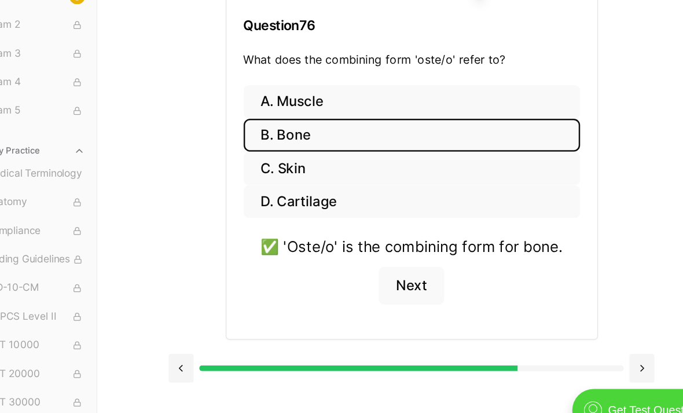
click at [344, 263] on button "Next" at bounding box center [370, 278] width 53 height 31
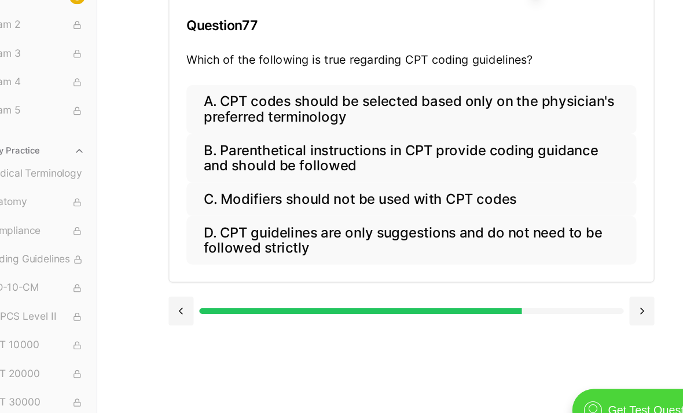
click at [246, 155] on button "B. Parenthetical instructions in CPT provide coding guidance and should be foll…" at bounding box center [370, 174] width 365 height 39
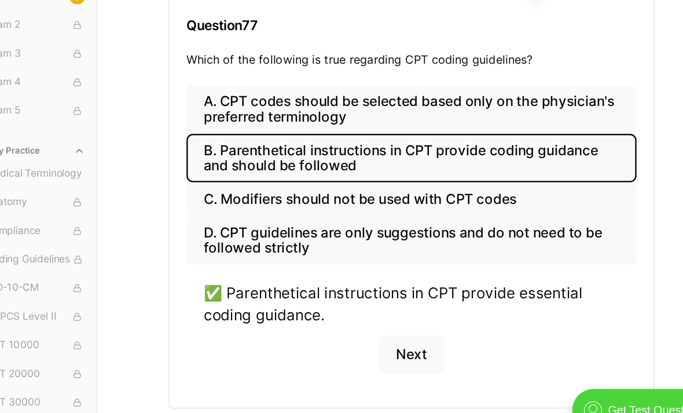
click at [344, 319] on button "Next" at bounding box center [370, 334] width 53 height 31
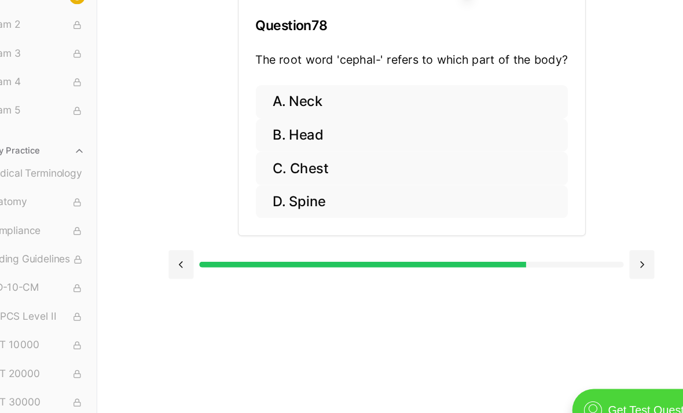
click at [244, 197] on button "D. Spine" at bounding box center [370, 210] width 253 height 27
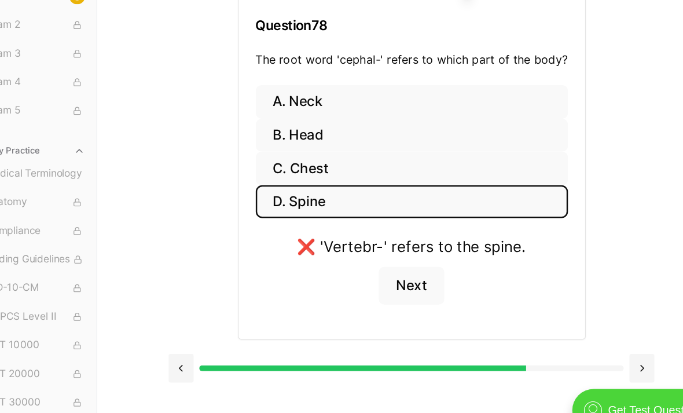
click at [244, 170] on button "C. Chest" at bounding box center [370, 183] width 253 height 27
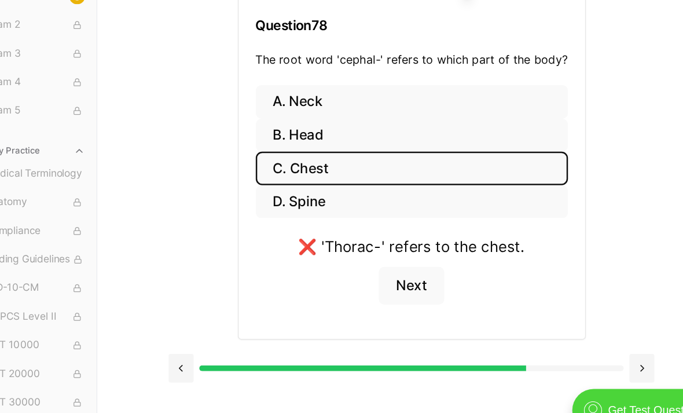
click at [244, 116] on button "A. Neck" at bounding box center [370, 129] width 253 height 27
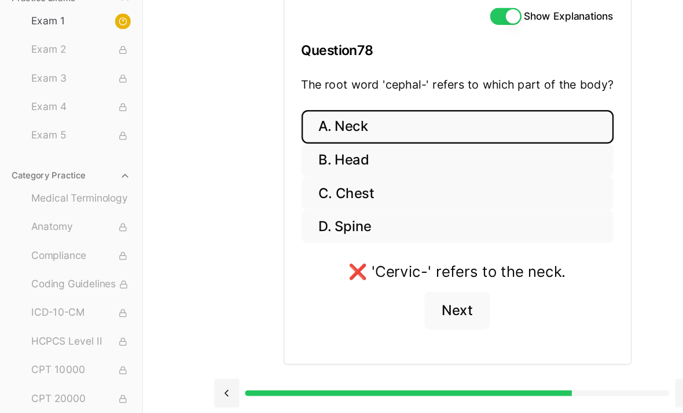
click at [275, 143] on button "B. Head" at bounding box center [370, 156] width 253 height 27
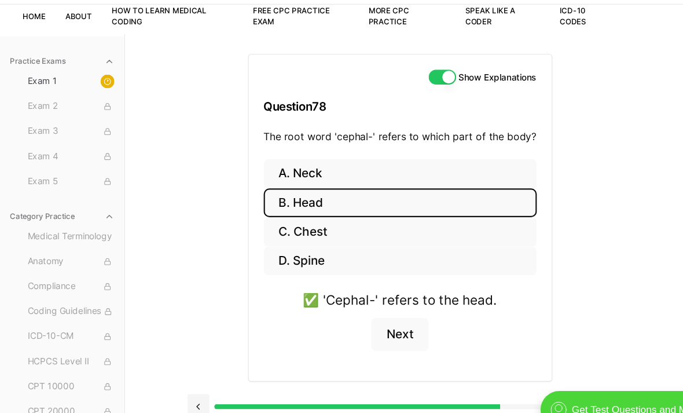
scroll to position [74, 0]
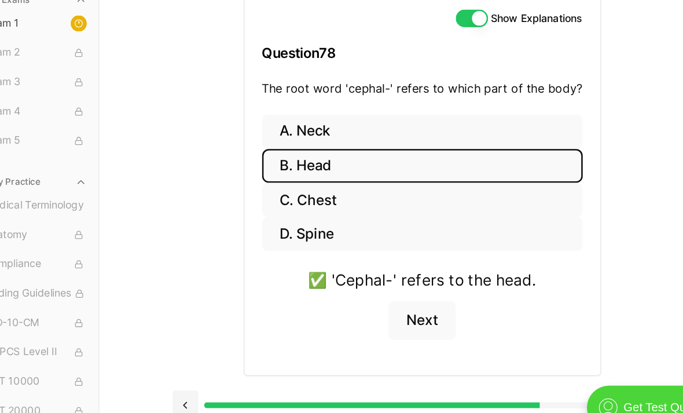
click at [344, 295] on button "Next" at bounding box center [370, 310] width 53 height 31
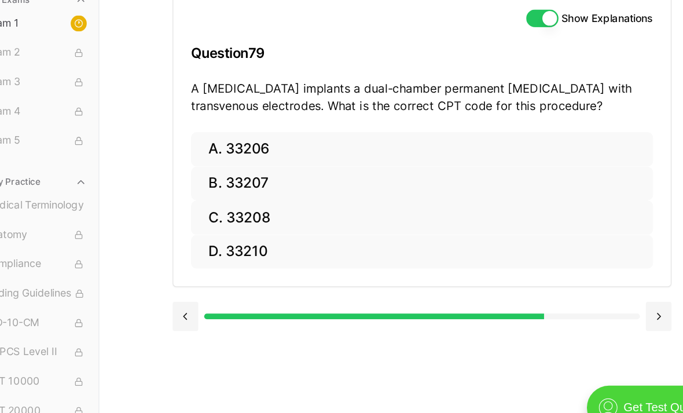
click at [251, 243] on button "D. 33210" at bounding box center [370, 256] width 365 height 27
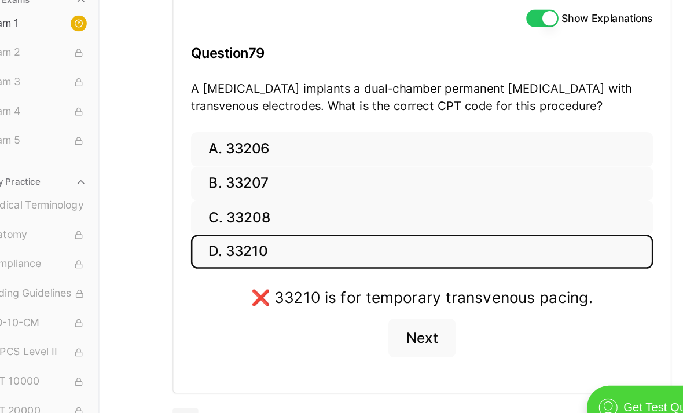
click at [217, 216] on button "C. 33208" at bounding box center [370, 229] width 365 height 27
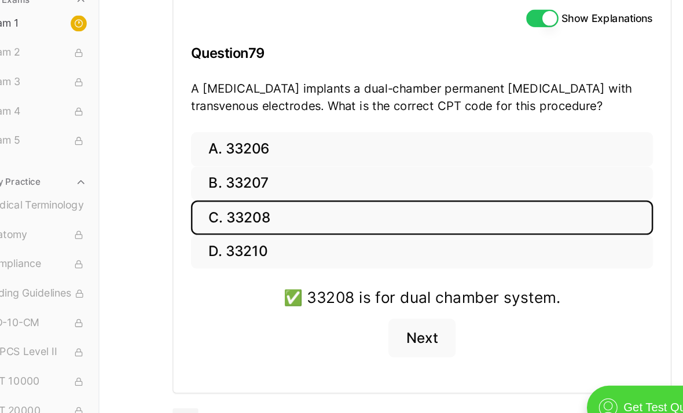
click at [344, 309] on button "Next" at bounding box center [370, 324] width 53 height 31
